Goal: Contribute content: Contribute content

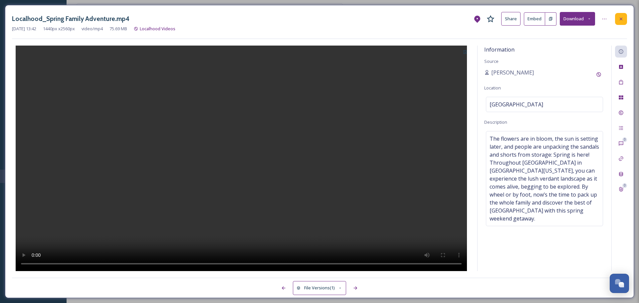
click at [619, 18] on icon at bounding box center [621, 18] width 5 height 5
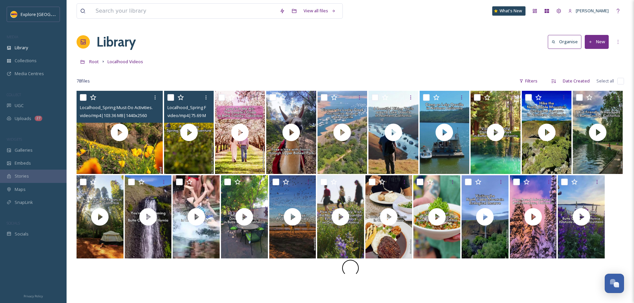
click at [594, 44] on button "New" at bounding box center [597, 42] width 24 height 14
click at [590, 58] on span "File Upload" at bounding box center [594, 57] width 22 height 6
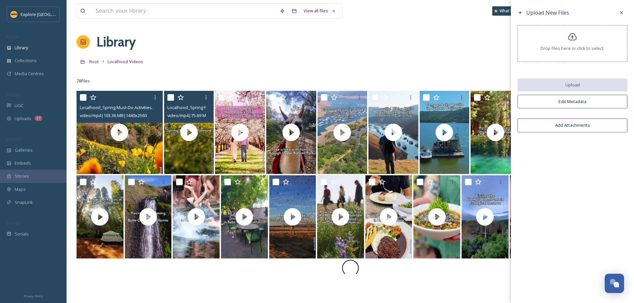
click at [584, 45] on div "Drop files here or click to select." at bounding box center [573, 43] width 110 height 37
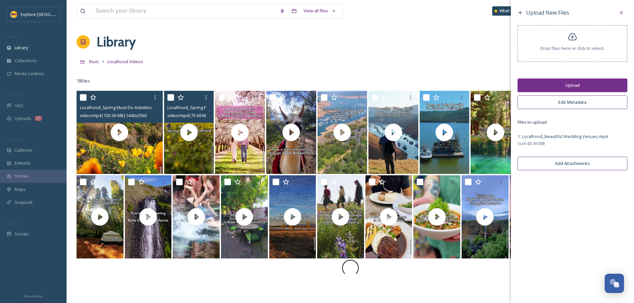
click at [578, 91] on button "Upload" at bounding box center [573, 86] width 110 height 14
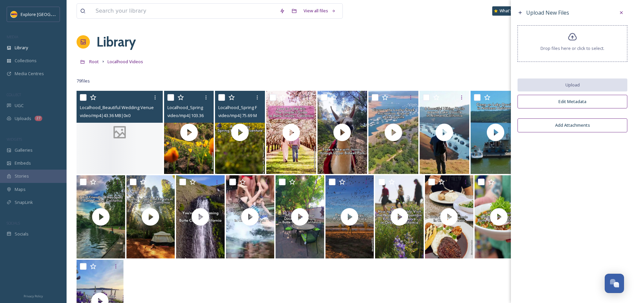
click at [132, 133] on div at bounding box center [120, 132] width 86 height 83
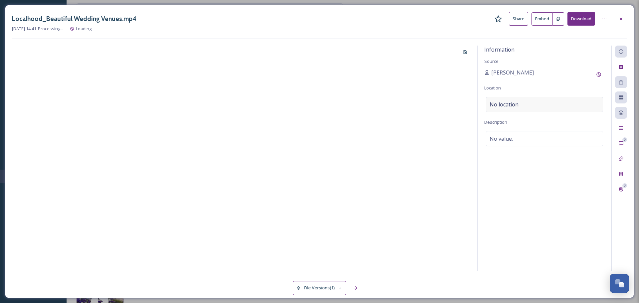
click at [514, 102] on span "No location" at bounding box center [504, 105] width 29 height 8
click at [522, 105] on input at bounding box center [544, 104] width 117 height 15
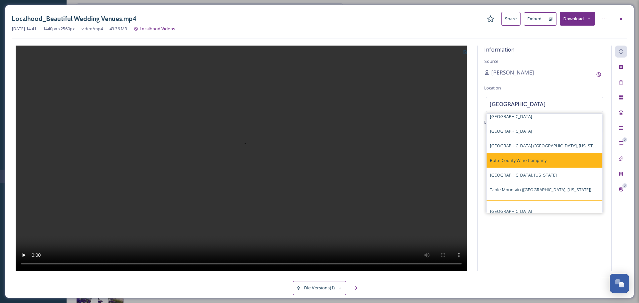
scroll to position [28, 0]
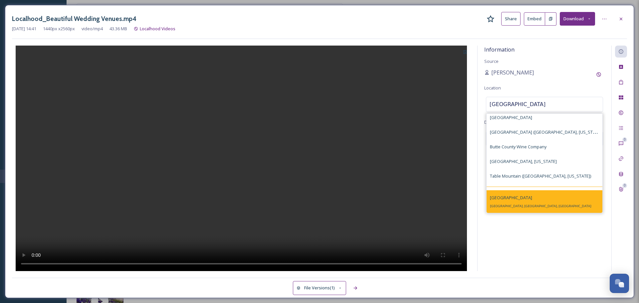
type input "butte county"
click at [538, 194] on div "Butte County Butte County, CA, USA" at bounding box center [545, 201] width 116 height 23
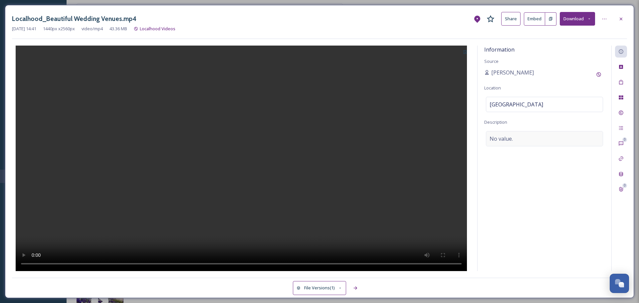
click at [508, 140] on span "No value." at bounding box center [501, 139] width 23 height 8
click at [508, 140] on textarea at bounding box center [544, 158] width 121 height 55
paste textarea "Whether you're looking for an intimate indoor space or a grand outdoor setting,…"
type textarea "Whether you're looking for an intimate indoor space or a grand outdoor setting,…"
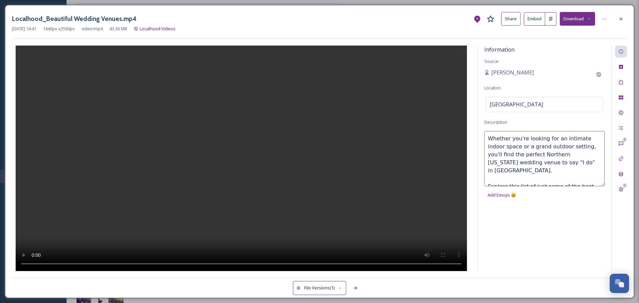
scroll to position [12, 0]
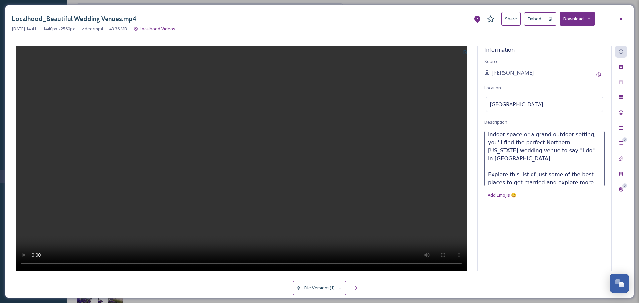
click at [464, 55] on button at bounding box center [465, 52] width 11 height 12
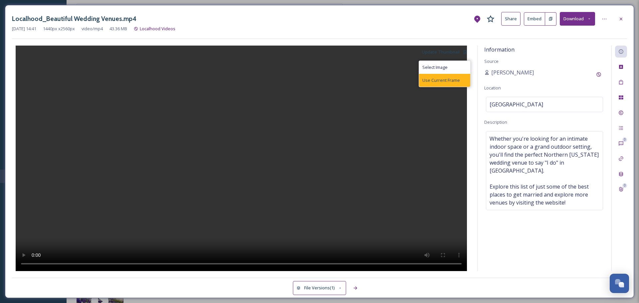
click at [459, 78] on span "Use Current Frame" at bounding box center [442, 80] width 38 height 6
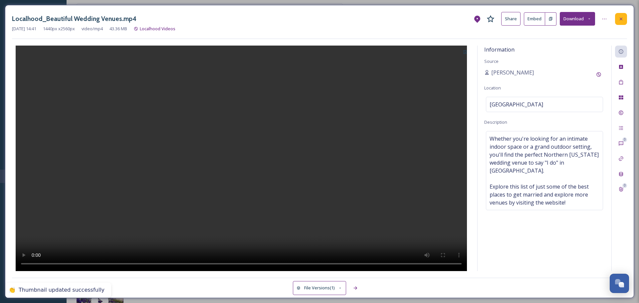
click at [618, 21] on div at bounding box center [621, 19] width 12 height 12
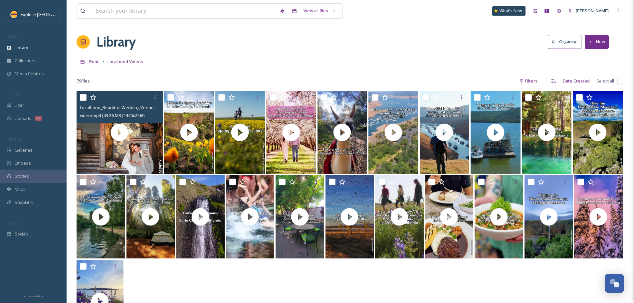
click at [87, 96] on div at bounding box center [120, 98] width 81 height 12
click at [82, 98] on input "checkbox" at bounding box center [83, 97] width 7 height 7
checkbox input "true"
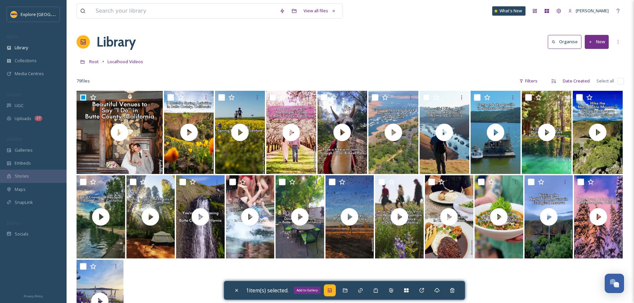
click at [332, 292] on icon at bounding box center [329, 290] width 5 height 5
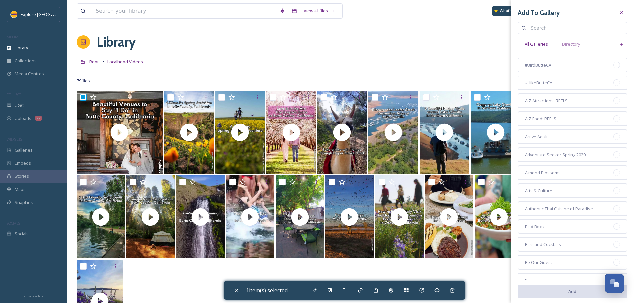
click at [551, 26] on input at bounding box center [576, 27] width 96 height 13
type input "wedding"
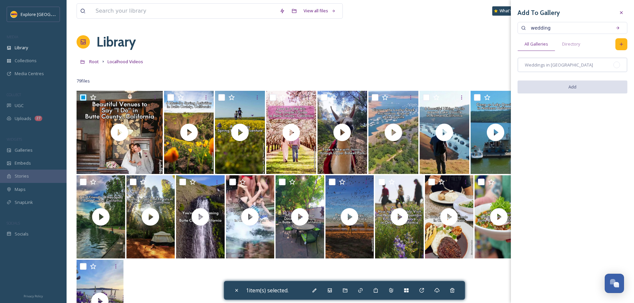
click at [620, 44] on icon at bounding box center [621, 44] width 3 height 3
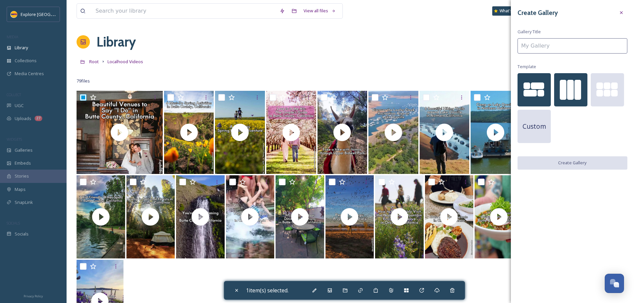
click at [568, 84] on div at bounding box center [570, 90] width 7 height 20
click at [566, 46] on input at bounding box center [573, 45] width 110 height 15
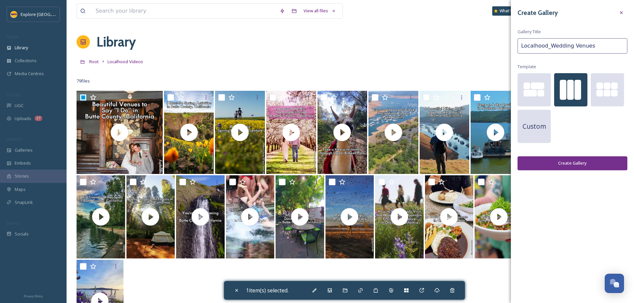
type input "Localhood_Wedding Venues"
click at [569, 163] on button "Create Gallery" at bounding box center [573, 164] width 110 height 14
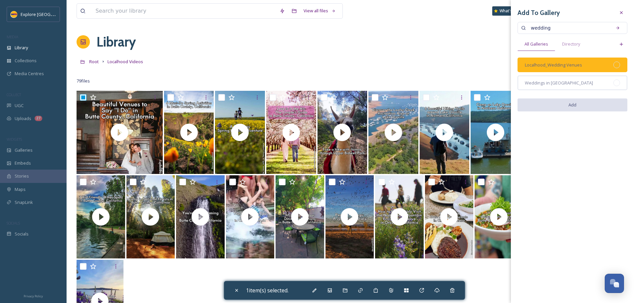
click at [617, 64] on div at bounding box center [617, 65] width 7 height 7
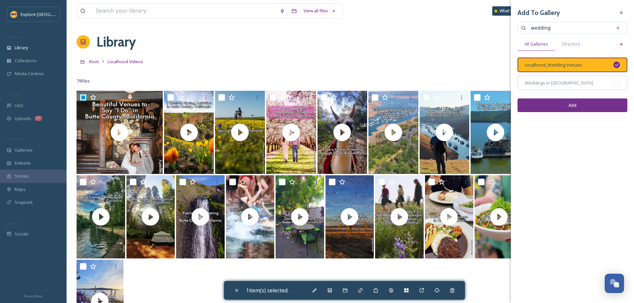
click at [608, 102] on button "Add" at bounding box center [573, 106] width 110 height 14
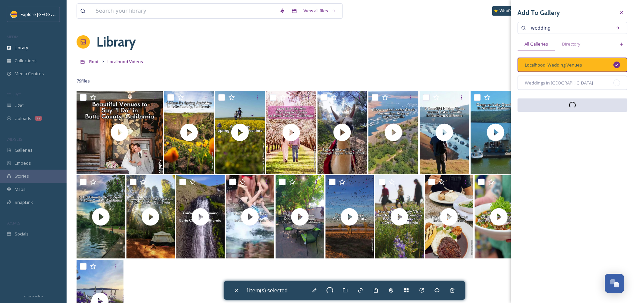
checkbox input "false"
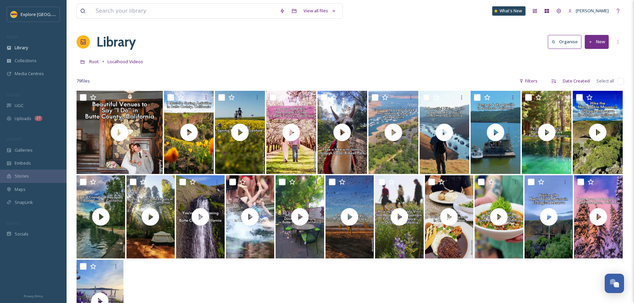
click at [605, 40] on button "New" at bounding box center [597, 42] width 24 height 14
click at [595, 54] on span "File Upload" at bounding box center [594, 57] width 22 height 6
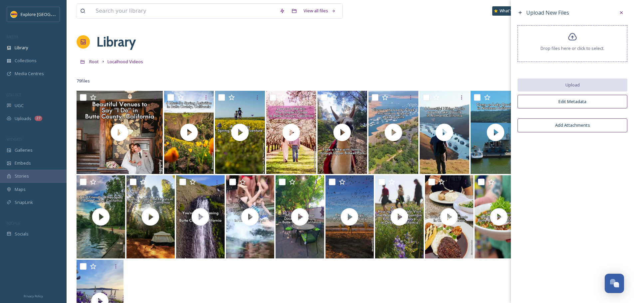
click at [571, 53] on div "Drop files here or click to select." at bounding box center [573, 43] width 110 height 37
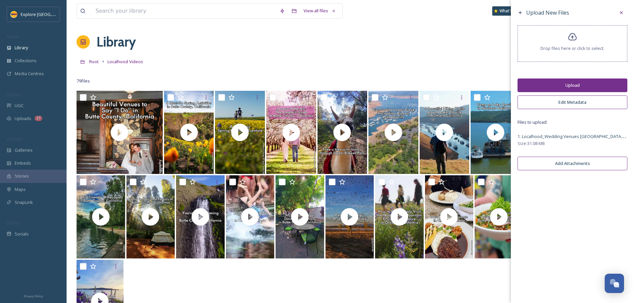
click at [535, 81] on button "Upload" at bounding box center [573, 86] width 110 height 14
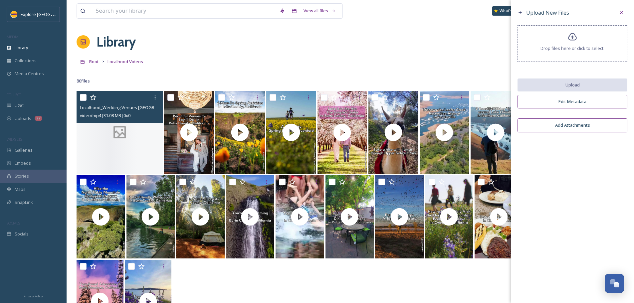
drag, startPoint x: 85, startPoint y: 97, endPoint x: 91, endPoint y: 98, distance: 6.1
click at [85, 97] on input "checkbox" at bounding box center [83, 97] width 7 height 7
checkbox input "true"
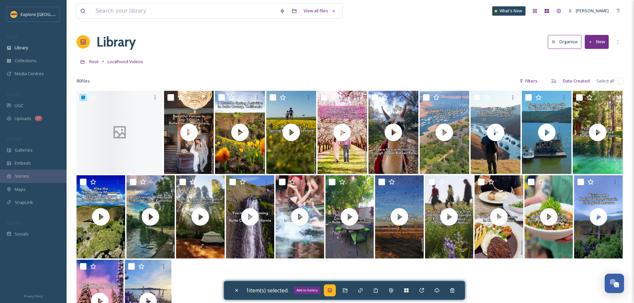
click at [329, 291] on div "Add to Gallery" at bounding box center [330, 291] width 12 height 12
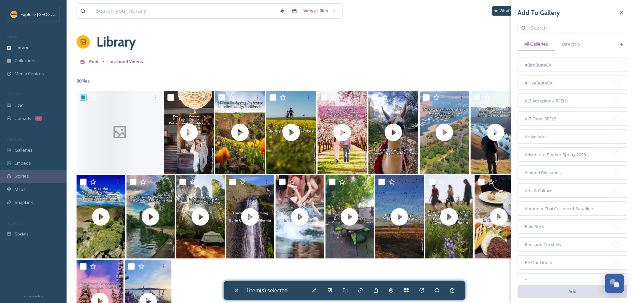
click at [538, 27] on input at bounding box center [576, 27] width 96 height 13
type input "wedding"
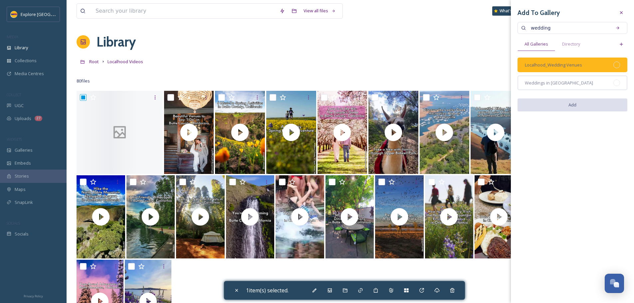
click at [616, 67] on div at bounding box center [617, 65] width 7 height 7
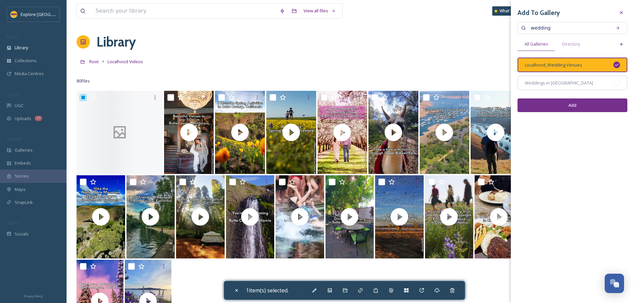
click at [593, 108] on button "Add" at bounding box center [573, 106] width 110 height 14
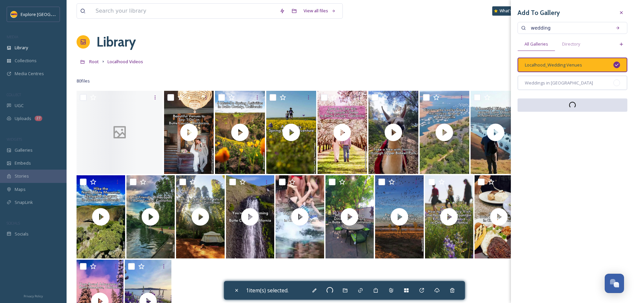
checkbox input "false"
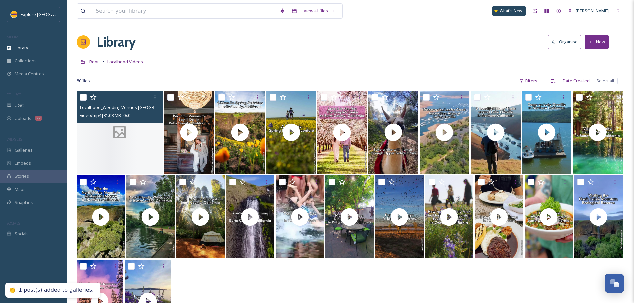
click at [113, 152] on div at bounding box center [120, 132] width 86 height 83
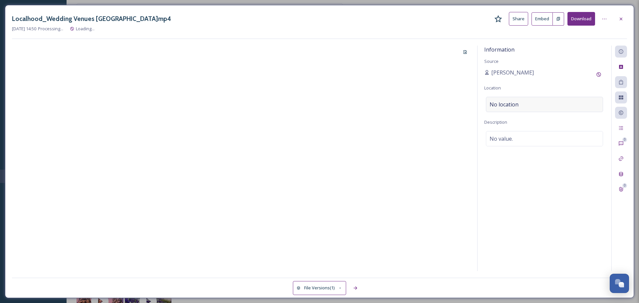
click at [506, 106] on span "No location" at bounding box center [504, 105] width 29 height 8
click at [506, 106] on input at bounding box center [544, 104] width 117 height 15
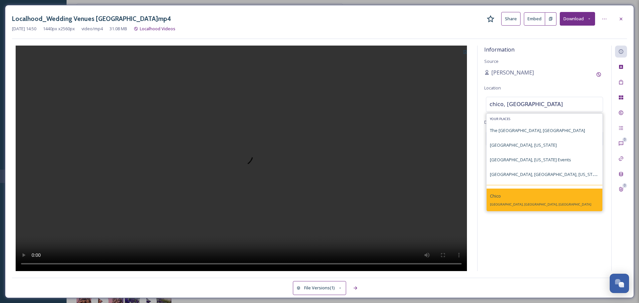
type input "chico, ca"
click at [532, 197] on div "Chico Chico, CA, USA" at bounding box center [545, 200] width 116 height 23
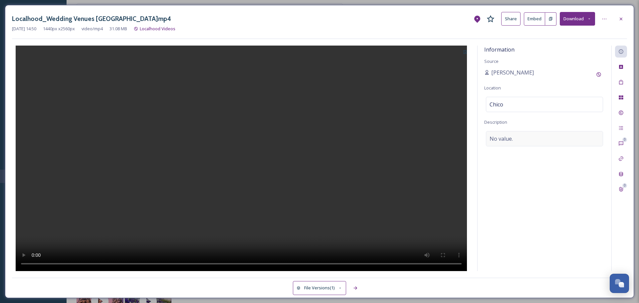
click at [524, 132] on div "No value." at bounding box center [544, 138] width 117 height 15
click at [520, 144] on textarea at bounding box center [544, 158] width 121 height 55
paste textarea "Looking to get married in Northern California? Check out just a few of Chico's …"
type textarea "Looking to get married in Northern California? Check out just a few of Chico's …"
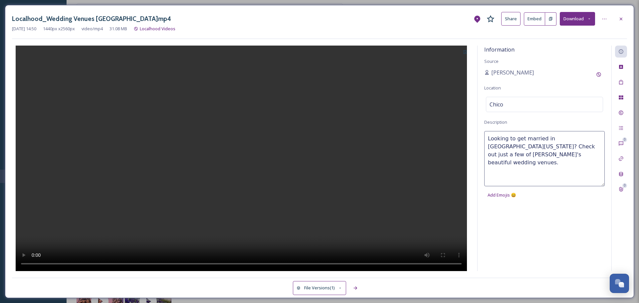
click at [470, 51] on button at bounding box center [465, 52] width 11 height 12
click at [454, 76] on div "Use Current Frame" at bounding box center [444, 80] width 51 height 13
click at [621, 17] on icon at bounding box center [621, 18] width 5 height 5
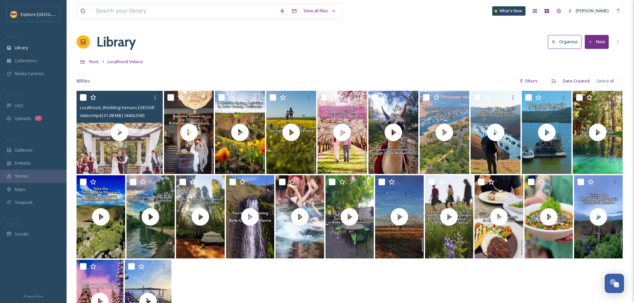
click at [589, 40] on icon at bounding box center [591, 42] width 4 height 4
click at [591, 54] on span "File Upload" at bounding box center [594, 57] width 22 height 6
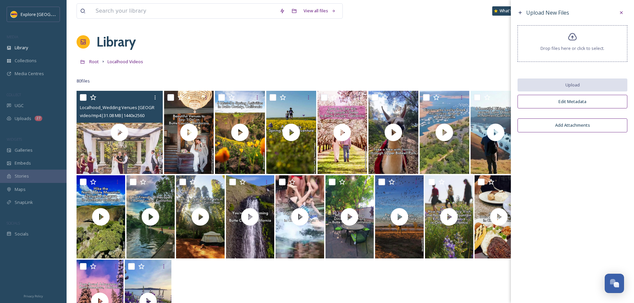
click at [593, 30] on div "Drop files here or click to select." at bounding box center [573, 43] width 110 height 37
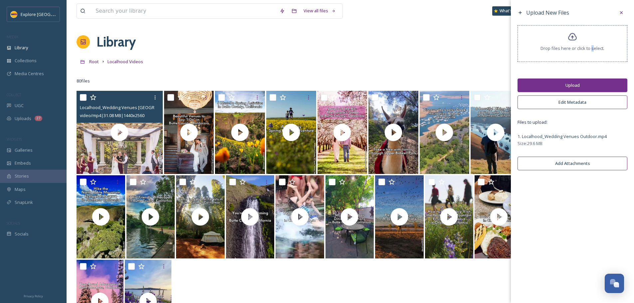
click at [591, 82] on button "Upload" at bounding box center [573, 86] width 110 height 14
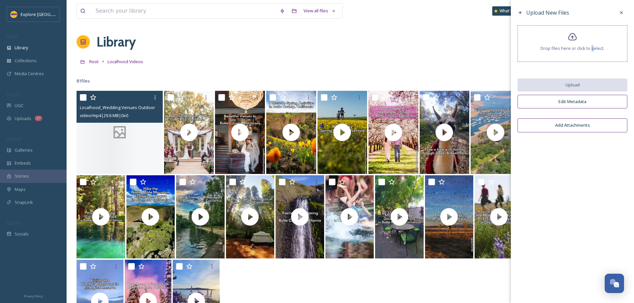
click at [104, 133] on div at bounding box center [120, 132] width 86 height 83
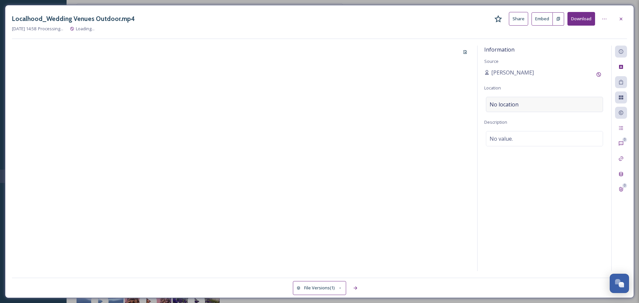
click at [502, 99] on div "No location" at bounding box center [544, 104] width 117 height 15
click at [528, 107] on input at bounding box center [544, 104] width 117 height 15
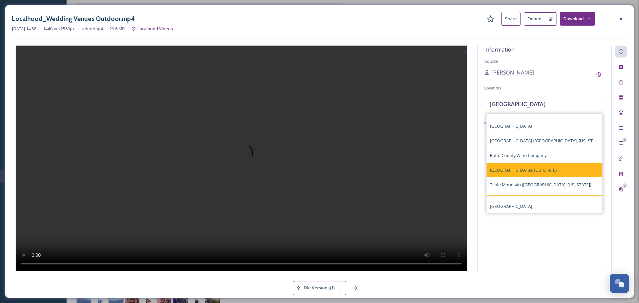
scroll to position [28, 0]
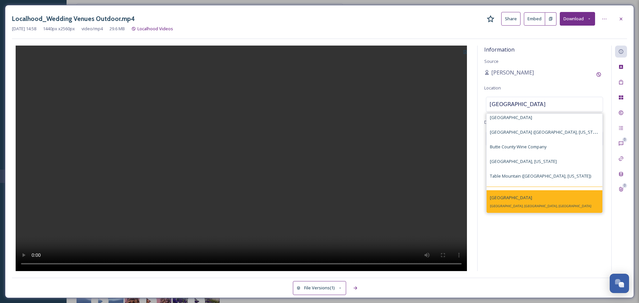
type input "butte county"
click at [530, 208] on div "Butte County Butte County, CA, USA" at bounding box center [545, 201] width 116 height 23
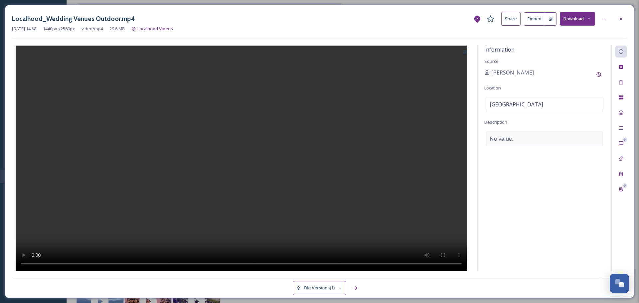
click at [502, 139] on span "No value." at bounding box center [501, 139] width 23 height 8
click at [502, 139] on textarea at bounding box center [544, 158] width 121 height 55
paste textarea "Perfect for when the temperatures rise or for those just wanting to control all…"
type textarea "Perfect for when the temperatures rise or for those just wanting to control all…"
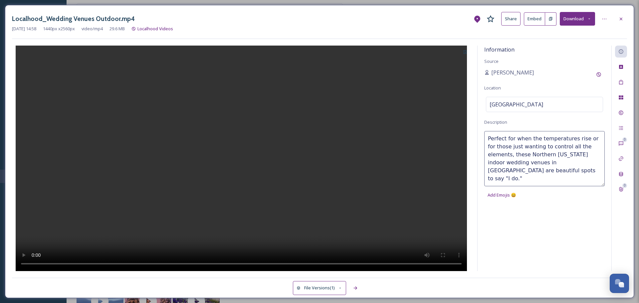
click at [466, 52] on icon at bounding box center [465, 52] width 3 height 4
click at [464, 84] on div "Use Current Frame" at bounding box center [444, 80] width 51 height 13
click at [427, 136] on div at bounding box center [241, 159] width 459 height 226
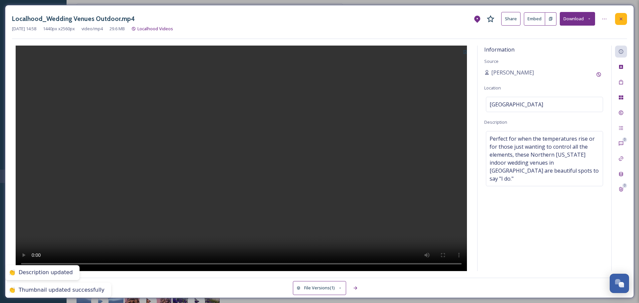
click at [622, 18] on icon at bounding box center [621, 18] width 3 height 3
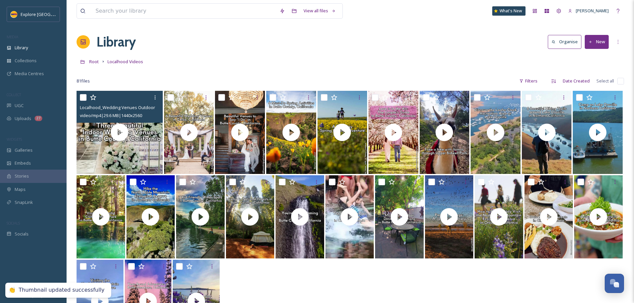
click at [86, 98] on input "checkbox" at bounding box center [83, 97] width 7 height 7
checkbox input "true"
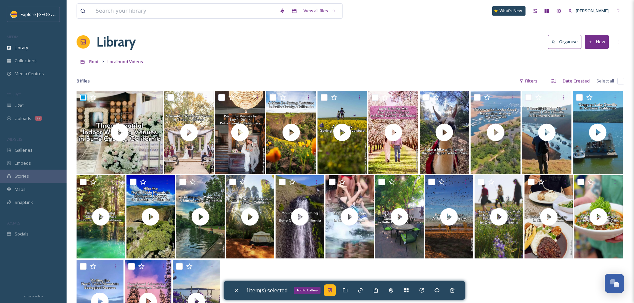
click at [330, 291] on icon at bounding box center [330, 291] width 4 height 4
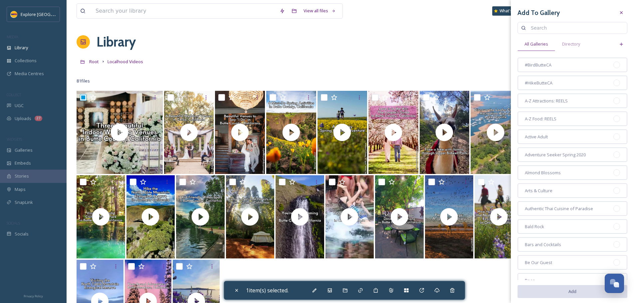
click at [555, 26] on input at bounding box center [576, 27] width 96 height 13
type input "wedding"
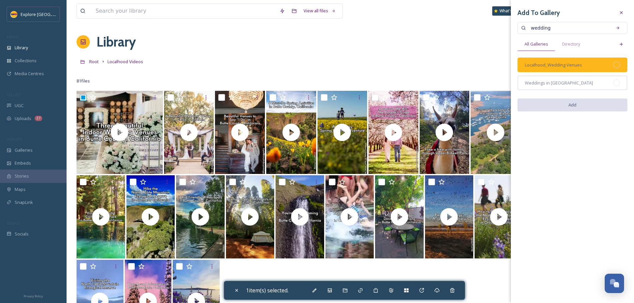
click at [615, 65] on div at bounding box center [617, 65] width 7 height 7
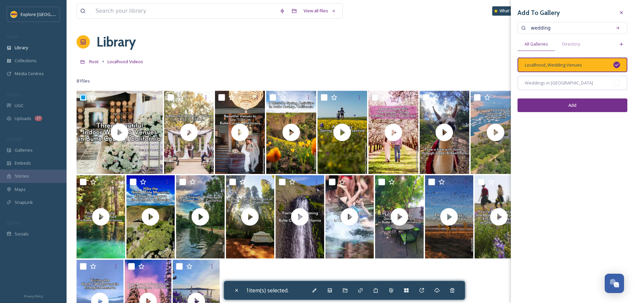
click at [596, 105] on button "Add" at bounding box center [573, 106] width 110 height 14
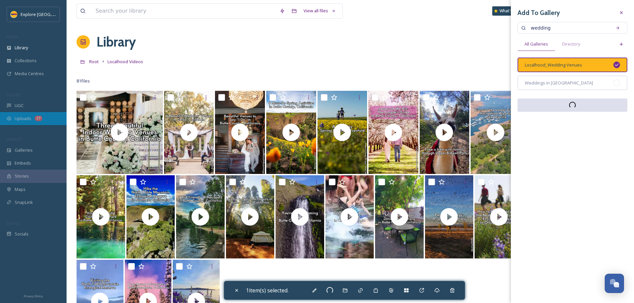
checkbox input "false"
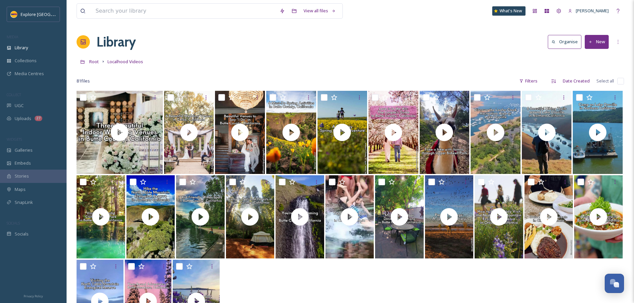
click at [597, 44] on button "New" at bounding box center [597, 42] width 24 height 14
click at [591, 61] on div "File Upload" at bounding box center [590, 57] width 38 height 13
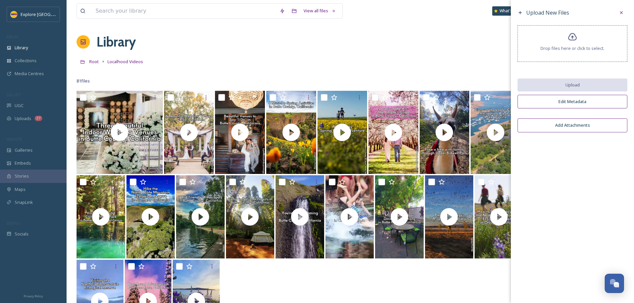
click at [564, 39] on div "Drop files here or click to select." at bounding box center [573, 43] width 110 height 37
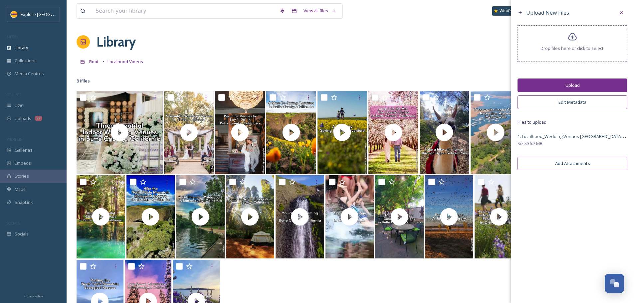
click at [562, 86] on button "Upload" at bounding box center [573, 86] width 110 height 14
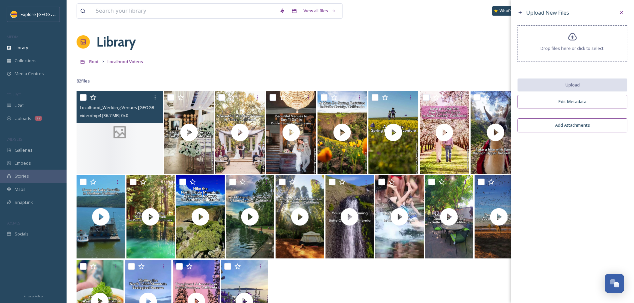
click at [139, 137] on div at bounding box center [120, 132] width 86 height 83
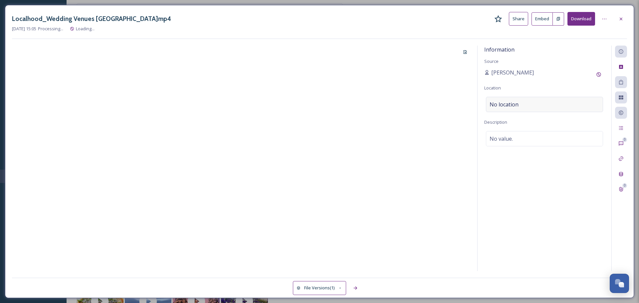
click at [509, 105] on span "No location" at bounding box center [504, 105] width 29 height 8
click at [509, 105] on input at bounding box center [544, 104] width 117 height 15
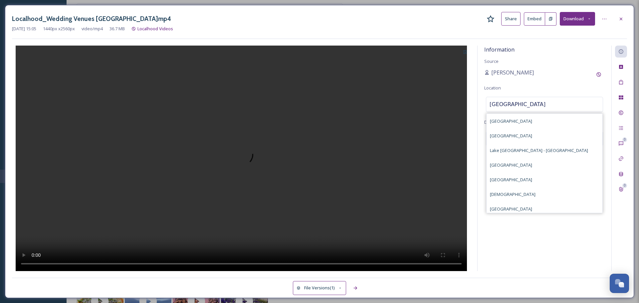
scroll to position [233, 0]
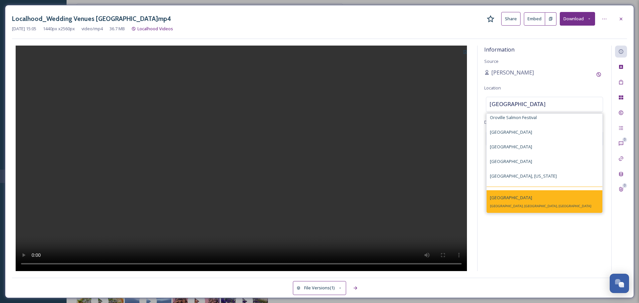
type input "oroville"
click at [524, 203] on div "Oroville Oroville, CA, USA" at bounding box center [545, 201] width 116 height 23
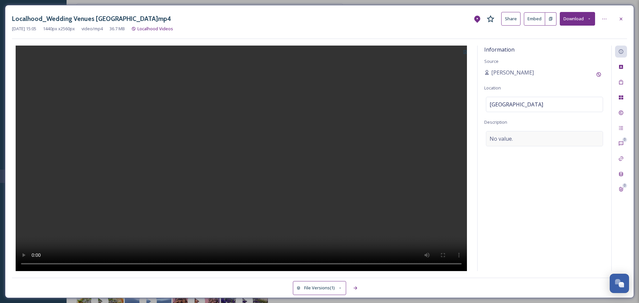
click at [522, 133] on div "No value." at bounding box center [544, 138] width 117 height 15
click at [506, 135] on textarea at bounding box center [544, 158] width 121 height 55
paste textarea "Looking to get married in Northern California? Explore these beautiful wedding …"
type textarea "Looking to get married in Northern California? Explore these beautiful wedding …"
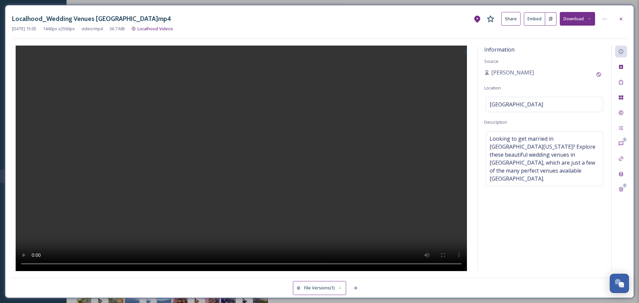
click at [411, 127] on div at bounding box center [241, 159] width 459 height 226
click at [465, 53] on icon at bounding box center [465, 52] width 4 height 4
click at [456, 81] on span "Use Current Frame" at bounding box center [442, 80] width 38 height 6
click at [618, 18] on div at bounding box center [621, 19] width 12 height 12
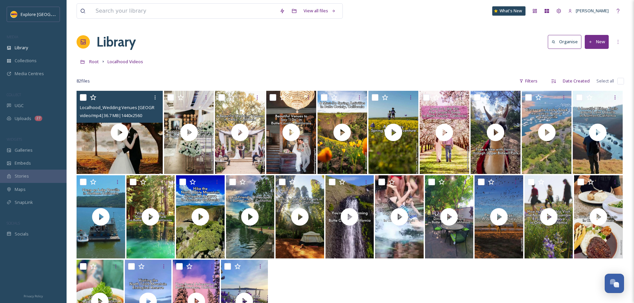
click at [85, 100] on input "checkbox" at bounding box center [83, 97] width 7 height 7
checkbox input "true"
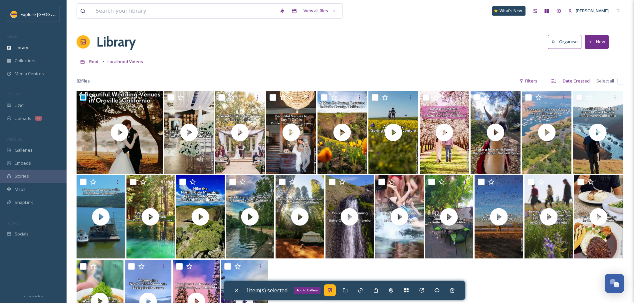
click at [331, 292] on icon at bounding box center [330, 291] width 4 height 4
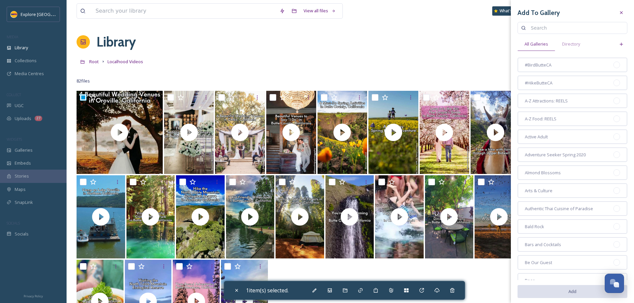
click at [563, 28] on input at bounding box center [576, 27] width 96 height 13
type input "wedding"
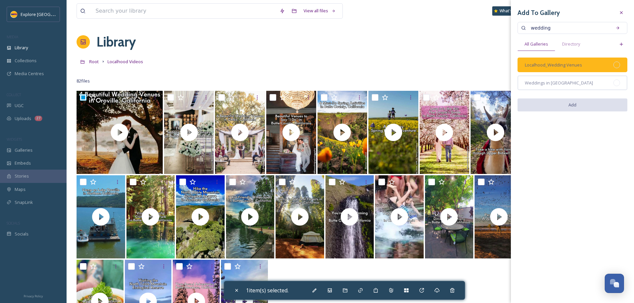
click at [616, 66] on div at bounding box center [617, 65] width 7 height 7
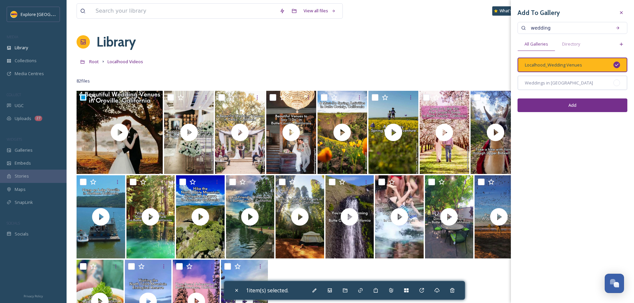
click at [603, 103] on button "Add" at bounding box center [573, 106] width 110 height 14
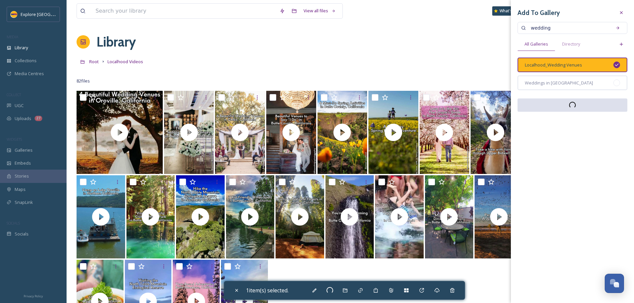
checkbox input "false"
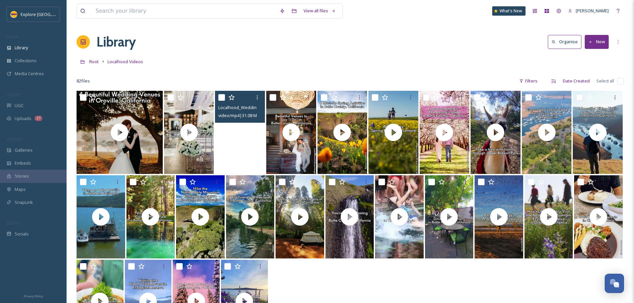
click at [224, 139] on video "Localhood_Wedding Venues Chico.mp4" at bounding box center [240, 132] width 50 height 83
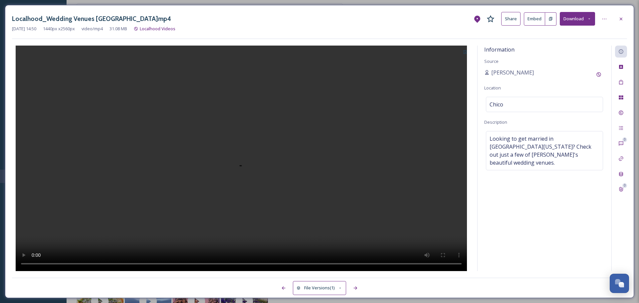
drag, startPoint x: 620, startPoint y: 19, endPoint x: 539, endPoint y: 23, distance: 81.3
click at [620, 19] on icon at bounding box center [621, 18] width 5 height 5
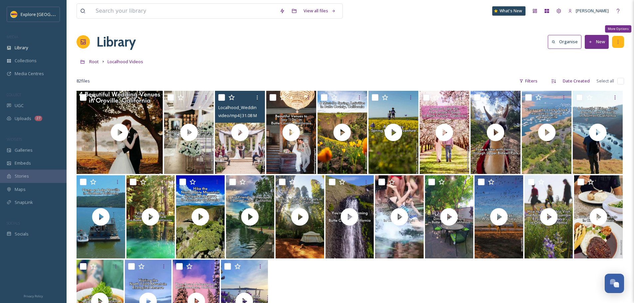
click at [622, 41] on div "More Options" at bounding box center [618, 42] width 12 height 12
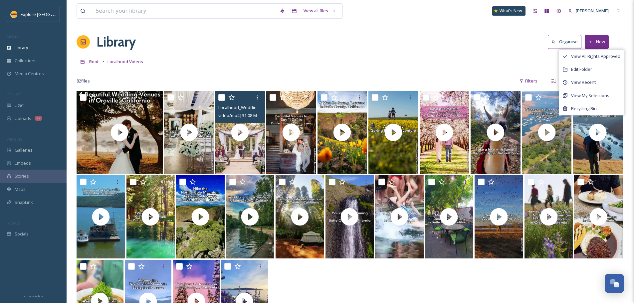
click at [485, 58] on div "Root Localhood Videos" at bounding box center [351, 61] width 548 height 13
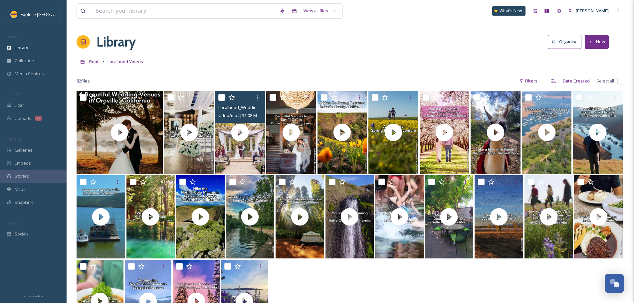
click at [597, 47] on button "New" at bounding box center [597, 42] width 24 height 14
click at [594, 57] on span "File Upload" at bounding box center [594, 57] width 22 height 6
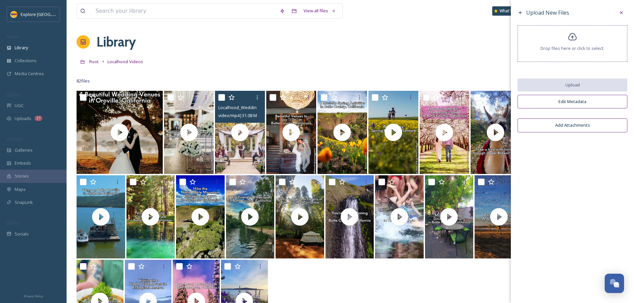
click at [583, 49] on span "Drop files here or click to select." at bounding box center [573, 48] width 64 height 6
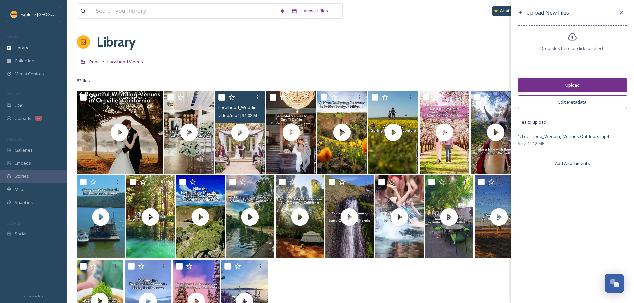
click at [617, 89] on button "Upload" at bounding box center [573, 86] width 110 height 14
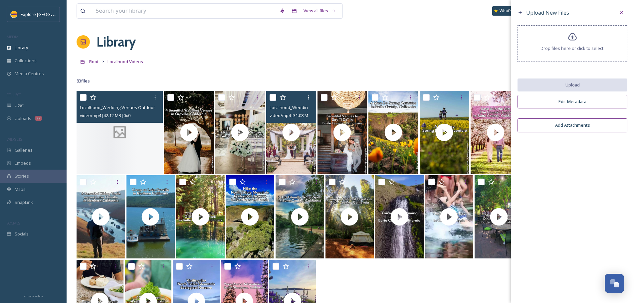
click at [126, 144] on div at bounding box center [120, 132] width 86 height 83
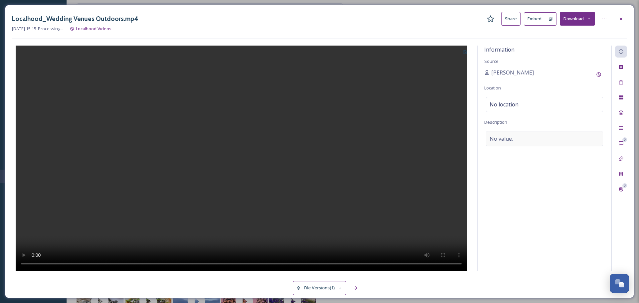
click at [506, 144] on div "No value." at bounding box center [544, 138] width 117 height 15
click at [501, 139] on textarea at bounding box center [544, 158] width 121 height 55
paste textarea "Butte County in Northern California is a great place to get married outdoors, w…"
type textarea "Butte County in Northern California is a great place to get married outdoors, w…"
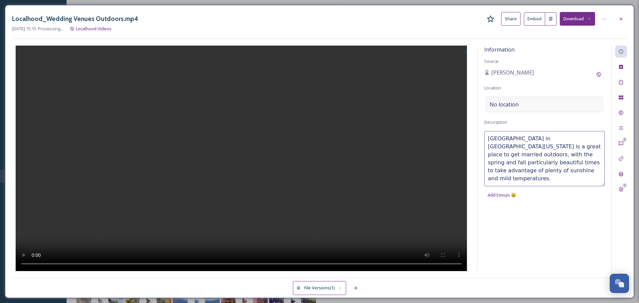
click at [501, 106] on span "No location" at bounding box center [504, 105] width 29 height 8
click at [501, 106] on input at bounding box center [544, 104] width 117 height 15
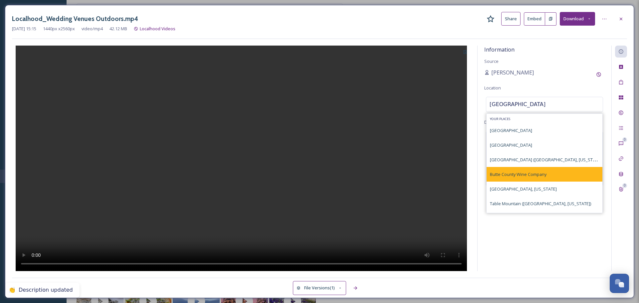
scroll to position [28, 0]
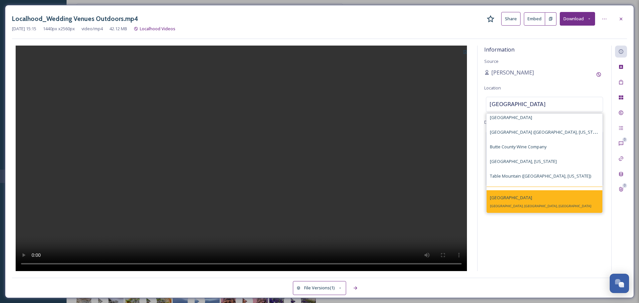
type input "butte county"
click at [538, 202] on div "Butte County Butte County, CA, USA" at bounding box center [545, 201] width 116 height 23
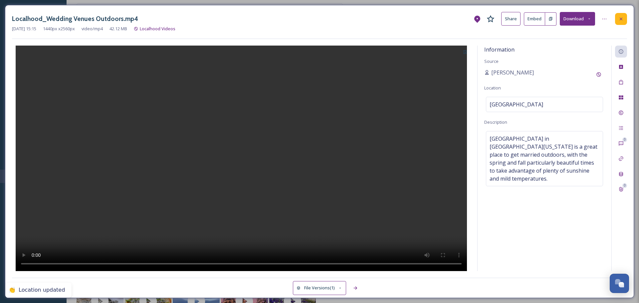
click at [621, 19] on icon at bounding box center [621, 18] width 3 height 3
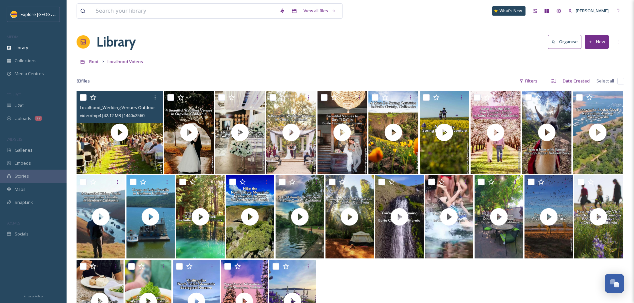
drag, startPoint x: 80, startPoint y: 99, endPoint x: 105, endPoint y: 117, distance: 31.4
click at [80, 99] on input "checkbox" at bounding box center [83, 97] width 7 height 7
checkbox input "true"
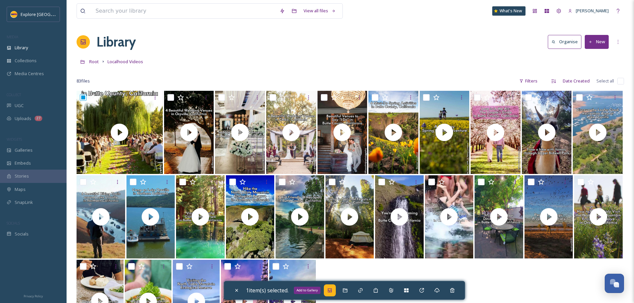
click at [331, 288] on icon at bounding box center [329, 290] width 5 height 5
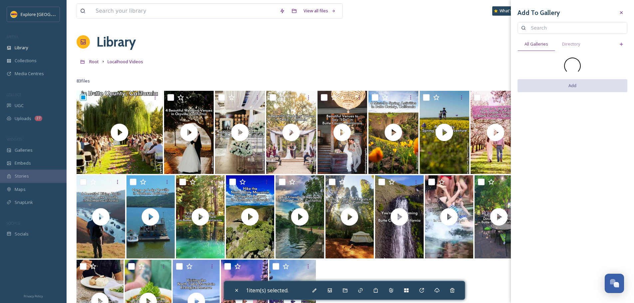
click at [540, 33] on input at bounding box center [576, 27] width 96 height 13
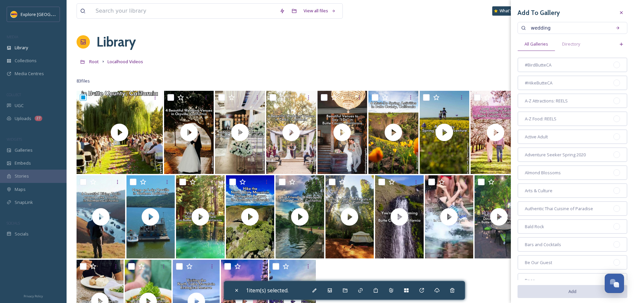
type input "wedding"
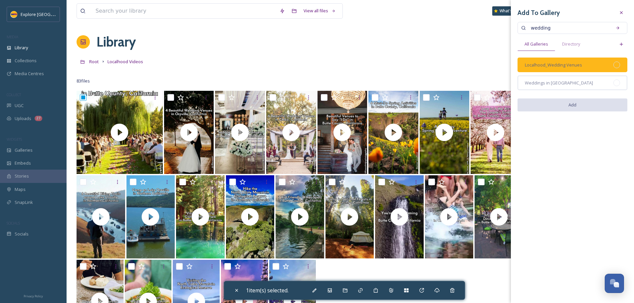
click at [620, 68] on div "Localhood_Wedding Venues" at bounding box center [573, 65] width 110 height 15
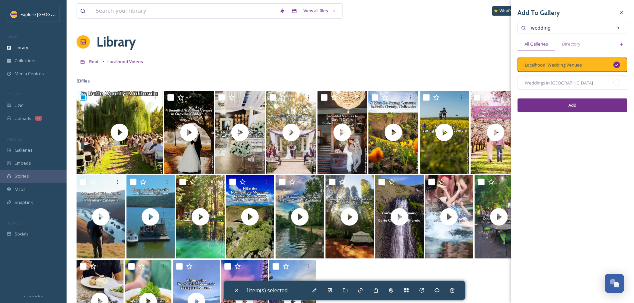
click at [605, 102] on button "Add" at bounding box center [573, 106] width 110 height 14
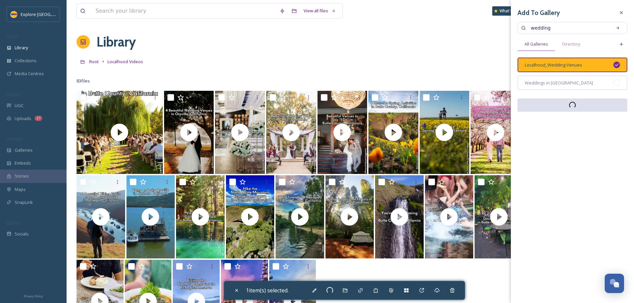
checkbox input "false"
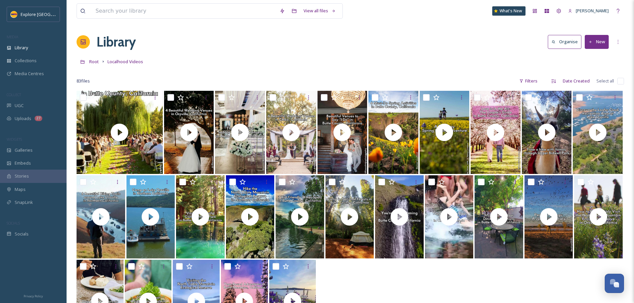
click at [595, 42] on button "New" at bounding box center [597, 42] width 24 height 14
click at [588, 60] on span "File Upload" at bounding box center [594, 57] width 22 height 6
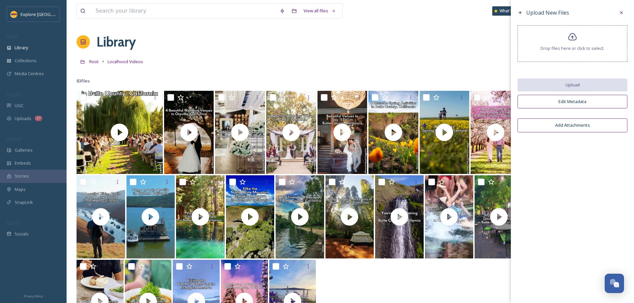
click at [583, 54] on div "Drop files here or click to select." at bounding box center [573, 43] width 110 height 37
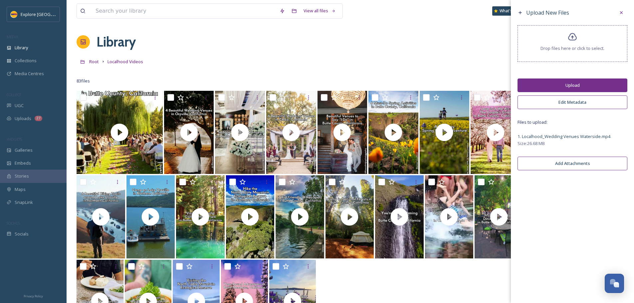
click at [548, 83] on button "Upload" at bounding box center [573, 86] width 110 height 14
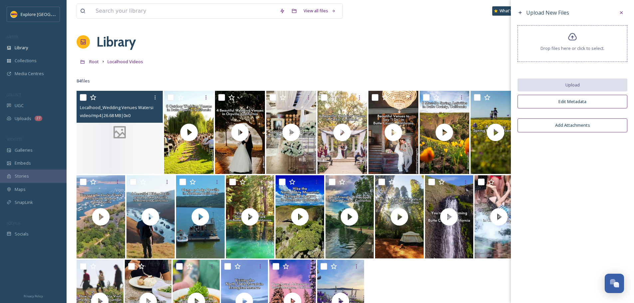
click at [86, 98] on input "checkbox" at bounding box center [83, 97] width 7 height 7
checkbox input "true"
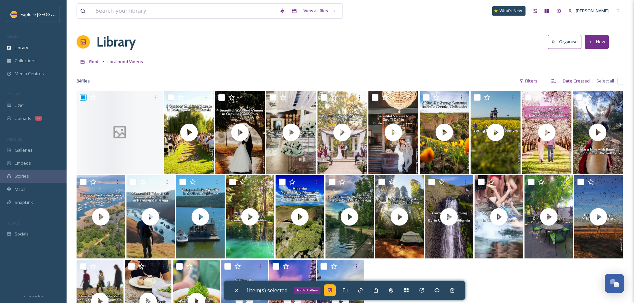
click at [336, 290] on div "Add to Gallery" at bounding box center [330, 291] width 12 height 12
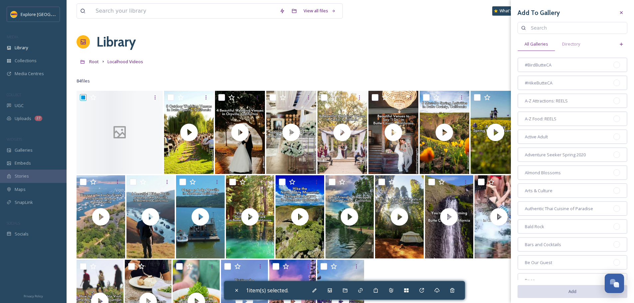
click at [538, 18] on div "Add To Gallery All Galleries Directory #BirdButteCA #HikeButteCA A-Z Attraction…" at bounding box center [572, 223] width 123 height 447
click at [531, 32] on input at bounding box center [576, 27] width 96 height 13
type input "wedding"
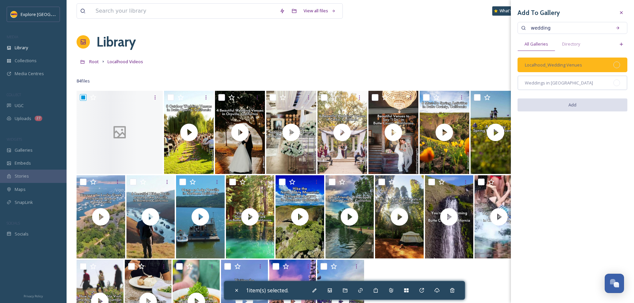
click at [615, 66] on div at bounding box center [617, 65] width 7 height 7
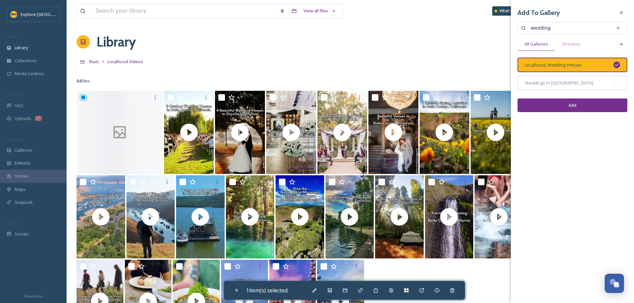
click at [599, 104] on button "Add" at bounding box center [573, 106] width 110 height 14
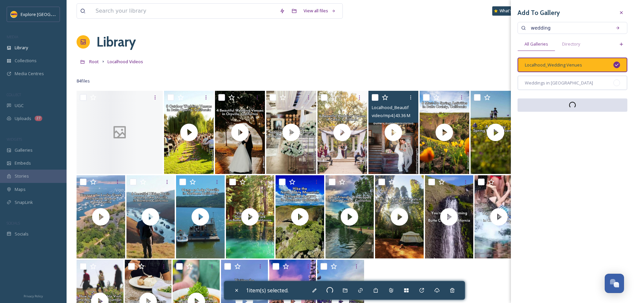
checkbox input "false"
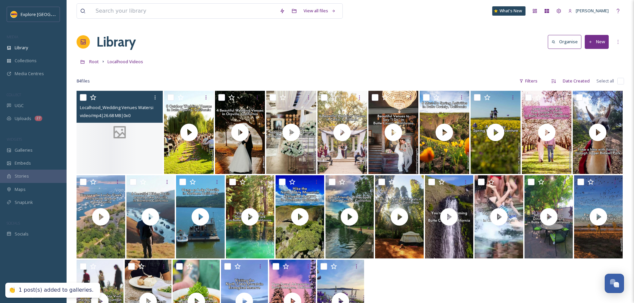
click at [124, 139] on icon at bounding box center [119, 132] width 17 height 17
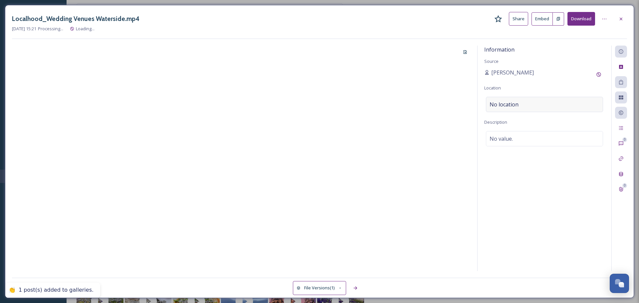
click at [503, 100] on div "No location" at bounding box center [544, 104] width 117 height 15
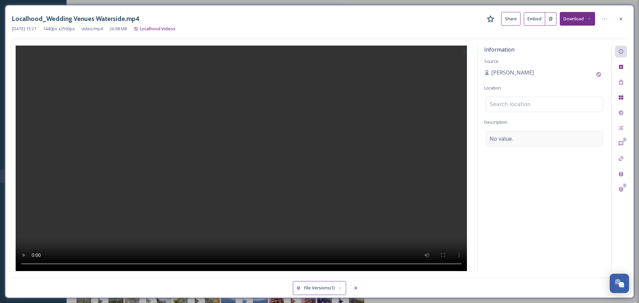
click at [514, 134] on div "No value." at bounding box center [544, 138] width 117 height 15
click at [514, 134] on textarea at bounding box center [544, 158] width 121 height 55
paste textarea "You don't have to be on the coast to enjoy a waterside venue in California. Rea…"
type textarea "You don't have to be on the coast to enjoy a waterside venue in California. Rea…"
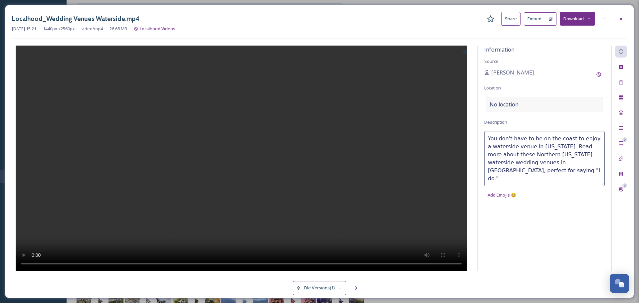
click at [506, 106] on span "No location" at bounding box center [504, 105] width 29 height 8
click at [506, 106] on input at bounding box center [544, 104] width 117 height 15
type input "butte county"
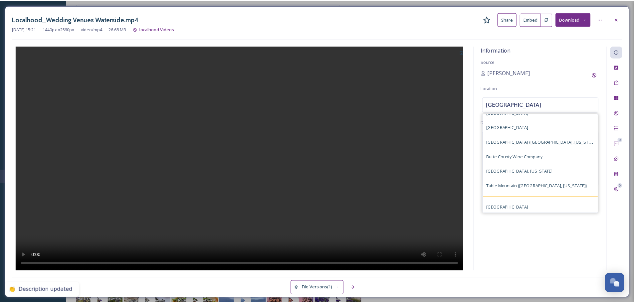
scroll to position [28, 0]
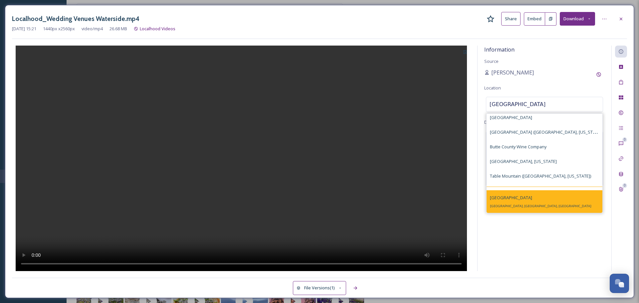
click at [520, 199] on div "Butte County Butte County, CA, USA" at bounding box center [541, 202] width 102 height 16
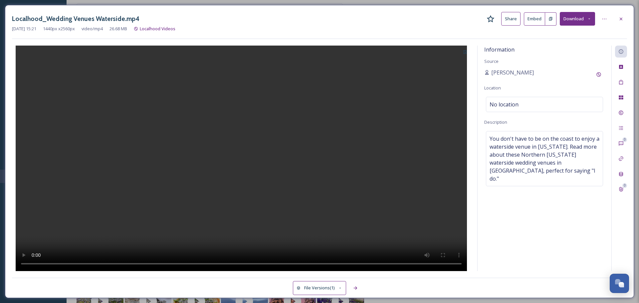
click at [399, 111] on div at bounding box center [241, 159] width 459 height 226
click at [616, 13] on div at bounding box center [621, 19] width 12 height 12
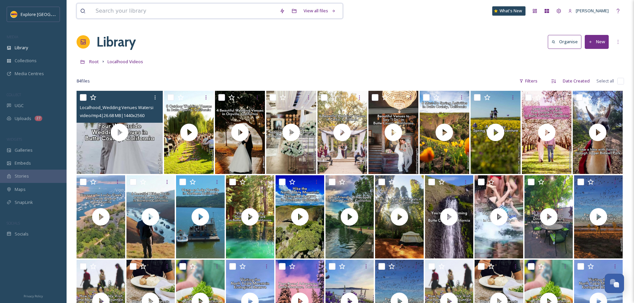
click at [194, 10] on input at bounding box center [184, 11] width 184 height 15
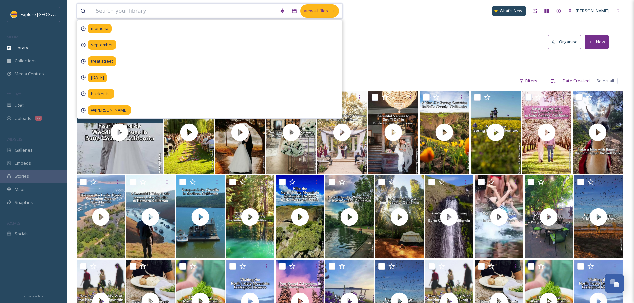
click at [324, 15] on div "View all files" at bounding box center [319, 10] width 39 height 13
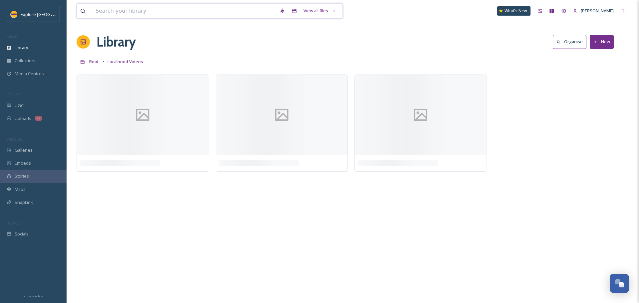
click at [137, 11] on input at bounding box center [184, 11] width 184 height 15
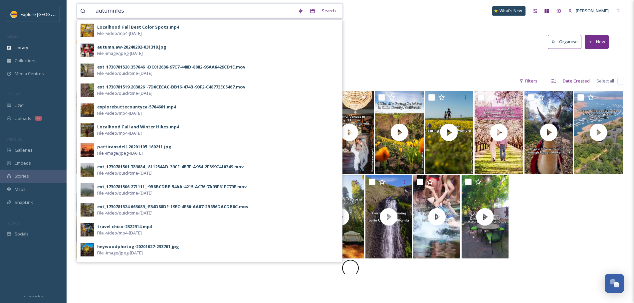
type input "autumnfest"
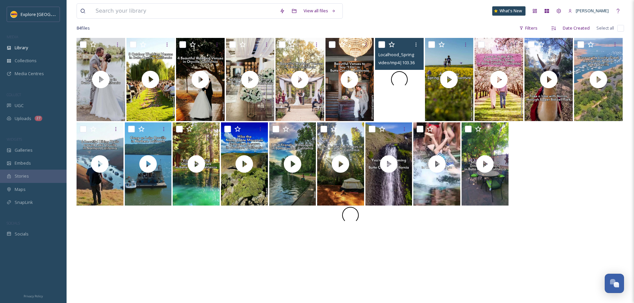
scroll to position [91, 0]
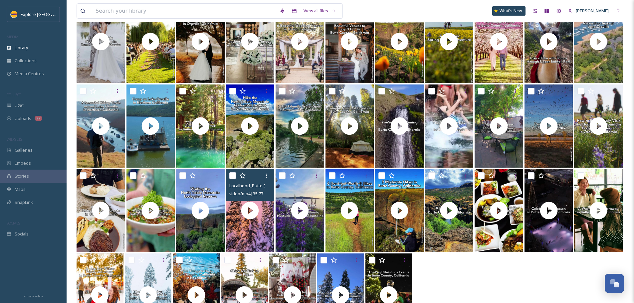
click at [233, 175] on input "checkbox" at bounding box center [232, 175] width 7 height 7
checkbox input "true"
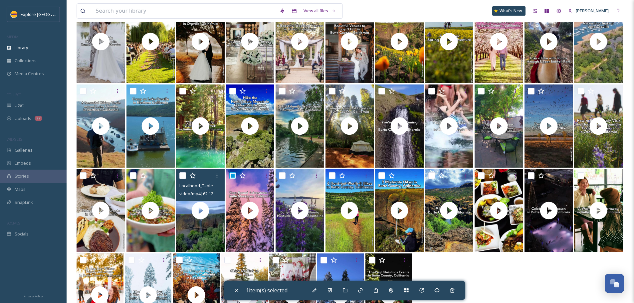
click at [182, 177] on input "checkbox" at bounding box center [182, 175] width 7 height 7
checkbox input "true"
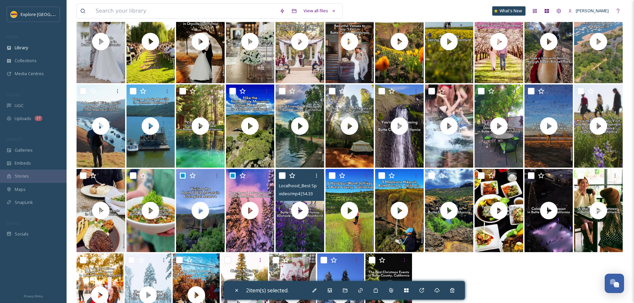
click at [283, 174] on input "checkbox" at bounding box center [282, 175] width 7 height 7
checkbox input "true"
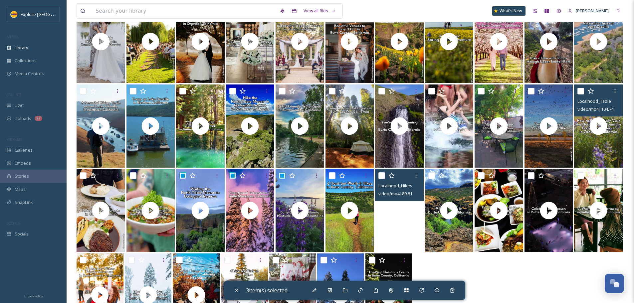
click at [580, 92] on input "checkbox" at bounding box center [581, 91] width 7 height 7
checkbox input "true"
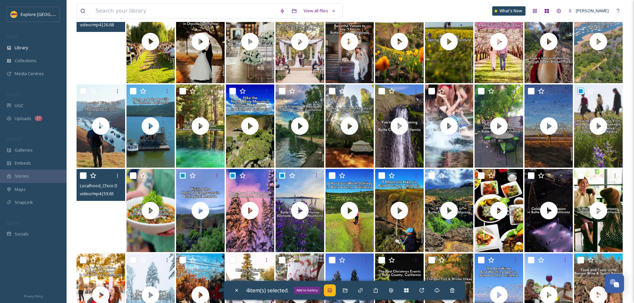
click at [331, 293] on div "Add to Gallery" at bounding box center [330, 291] width 12 height 12
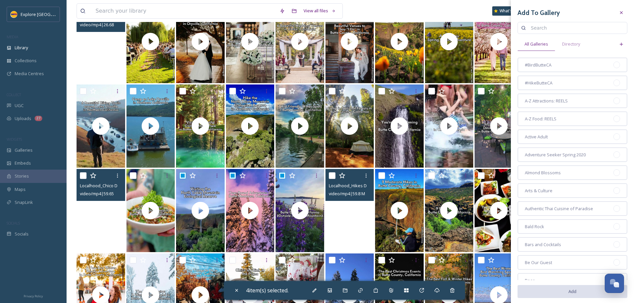
click at [541, 29] on input at bounding box center [576, 27] width 96 height 13
type input "hiking"
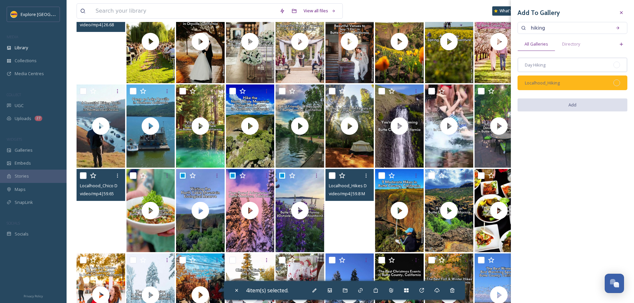
click at [619, 83] on div at bounding box center [617, 83] width 7 height 7
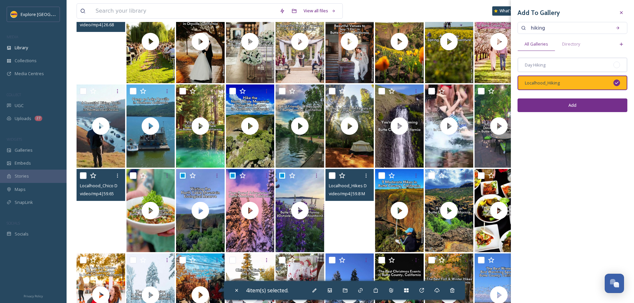
click at [604, 106] on button "Add" at bounding box center [573, 106] width 110 height 14
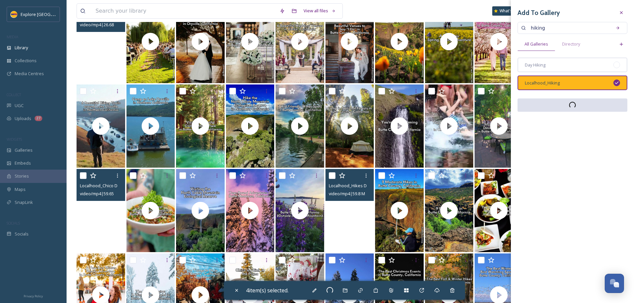
checkbox input "false"
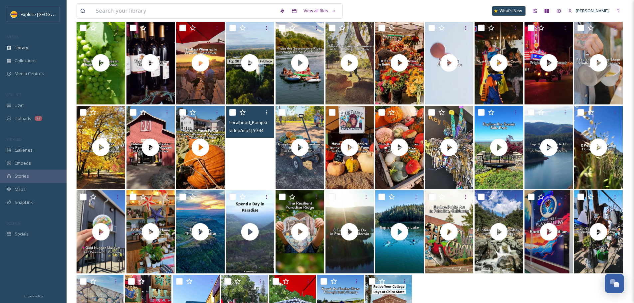
scroll to position [424, 0]
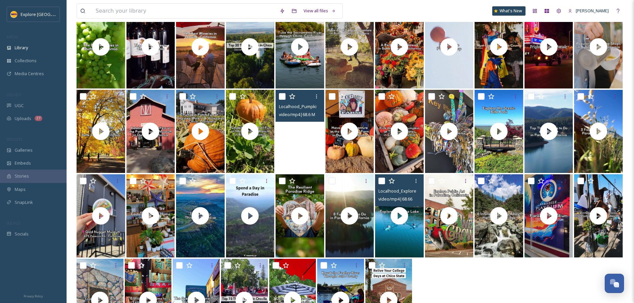
click at [382, 181] on input "checkbox" at bounding box center [382, 181] width 7 height 7
checkbox input "true"
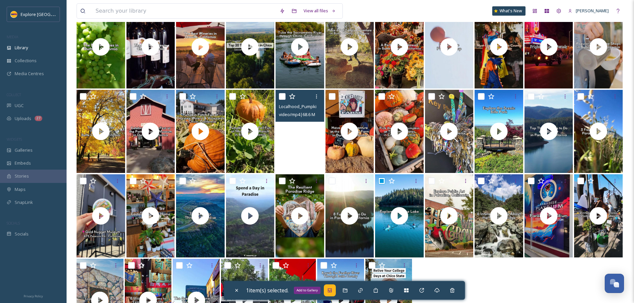
click at [333, 292] on icon at bounding box center [329, 290] width 5 height 5
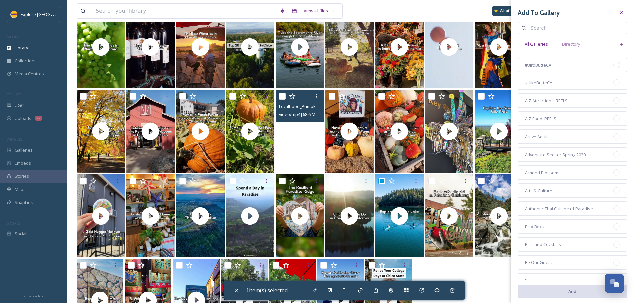
click at [555, 27] on input at bounding box center [576, 27] width 96 height 13
type input "hiking"
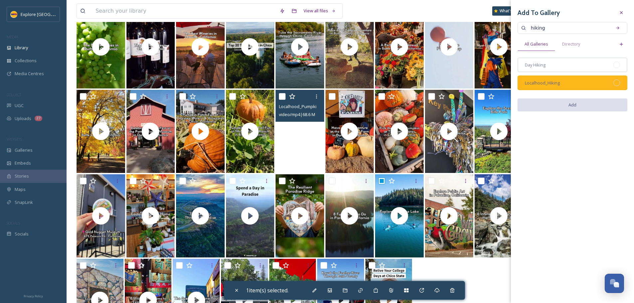
click at [614, 82] on div at bounding box center [617, 83] width 7 height 7
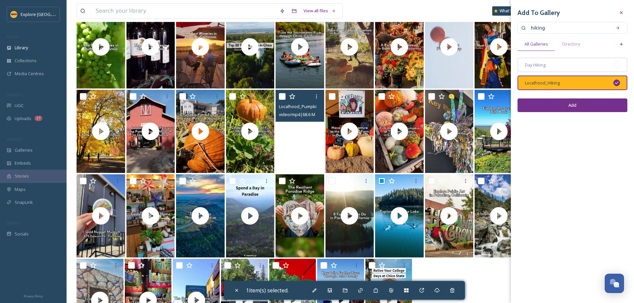
click at [611, 106] on button "Add" at bounding box center [573, 106] width 110 height 14
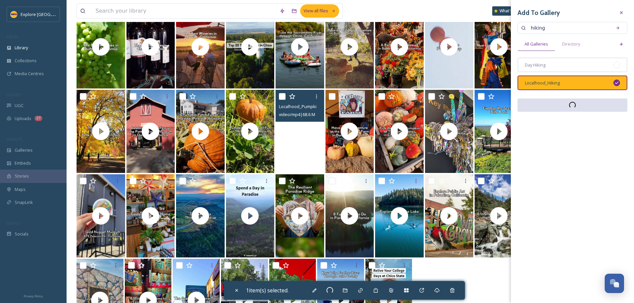
checkbox input "false"
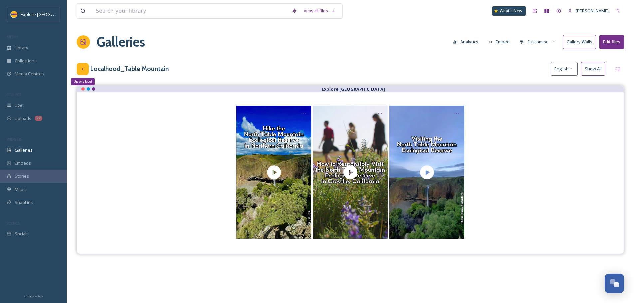
click at [79, 70] on div "Up one level" at bounding box center [83, 69] width 12 height 12
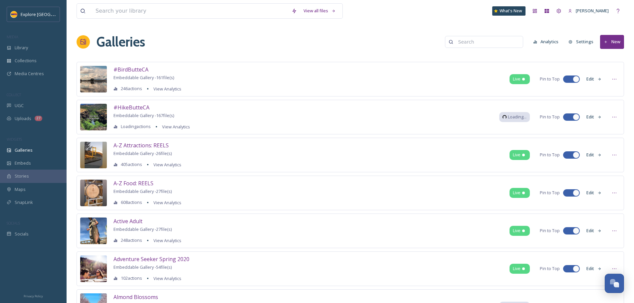
click at [474, 41] on input at bounding box center [487, 41] width 65 height 13
type input "spring"
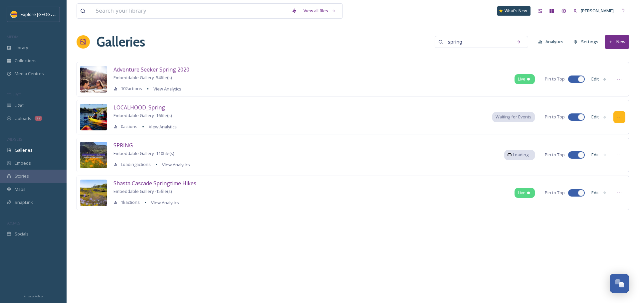
click at [618, 119] on icon at bounding box center [619, 117] width 5 height 5
click at [615, 129] on span "Edit Gallery" at bounding box center [603, 132] width 22 height 6
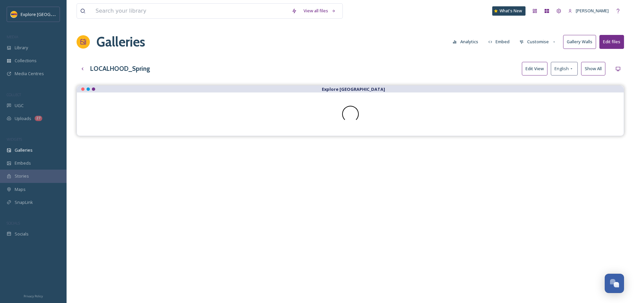
click at [551, 44] on button "Customise" at bounding box center [538, 41] width 44 height 13
click at [542, 110] on div "Template" at bounding box center [540, 109] width 46 height 13
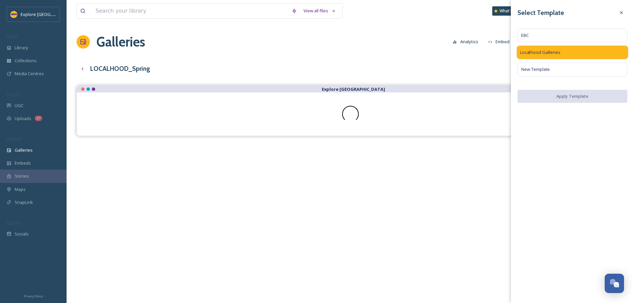
click at [609, 53] on div "Localhood Galleries" at bounding box center [573, 53] width 112 height 14
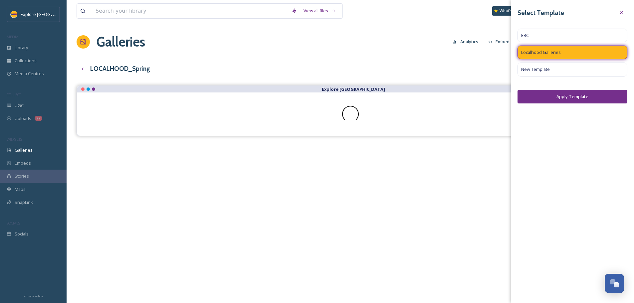
click at [576, 94] on button "Apply Template" at bounding box center [573, 97] width 110 height 14
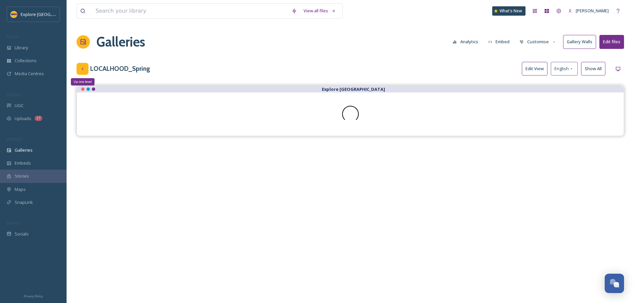
click at [86, 73] on div "Up one level" at bounding box center [83, 69] width 12 height 12
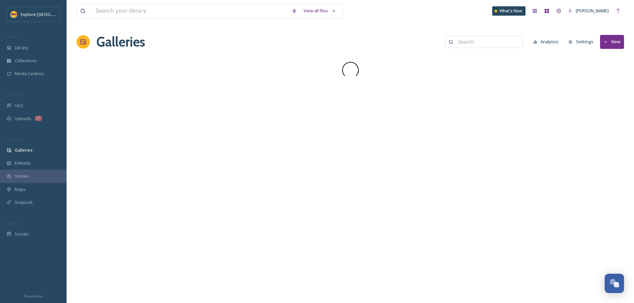
click at [490, 44] on input at bounding box center [487, 41] width 65 height 13
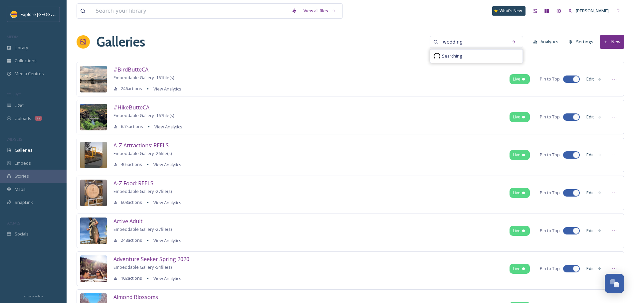
type input "wedding"
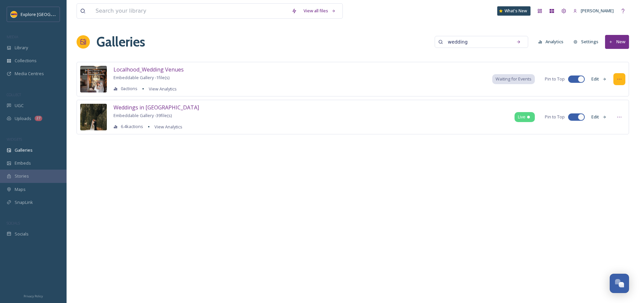
click at [617, 79] on icon at bounding box center [619, 79] width 5 height 5
click at [607, 96] on span "Edit Gallery" at bounding box center [603, 94] width 22 height 6
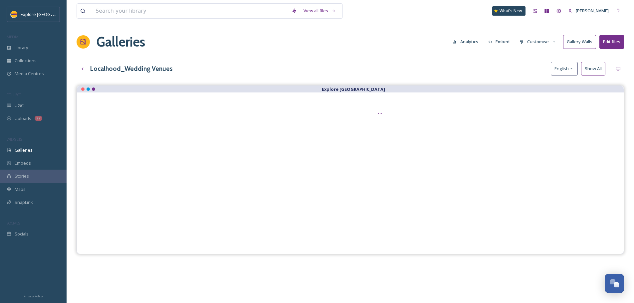
click at [542, 41] on button "Customise" at bounding box center [538, 41] width 44 height 13
click at [541, 107] on div "Template" at bounding box center [540, 109] width 46 height 13
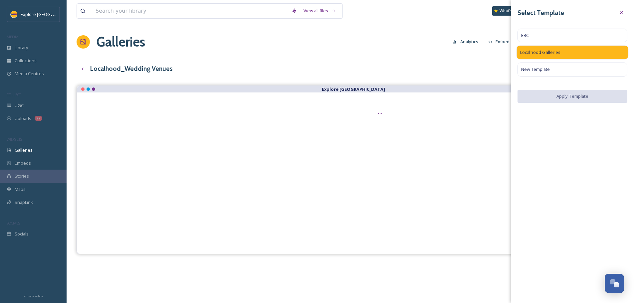
click at [576, 48] on div "Localhood Galleries" at bounding box center [573, 53] width 112 height 14
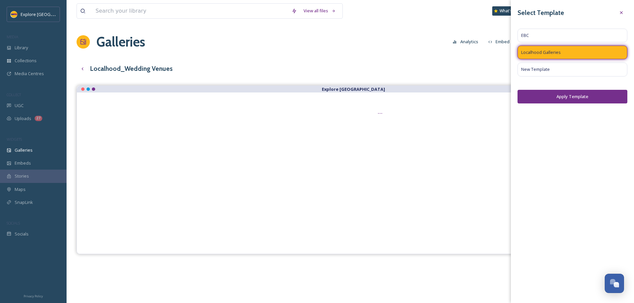
click at [591, 96] on button "Apply Template" at bounding box center [573, 97] width 110 height 14
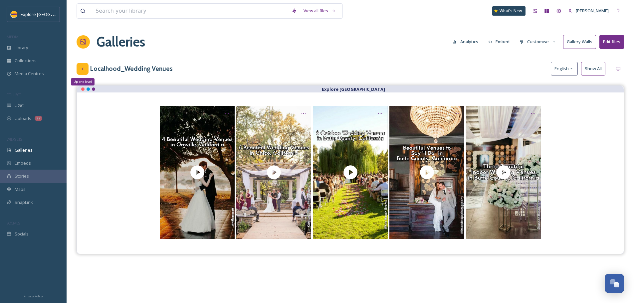
click at [84, 68] on icon at bounding box center [82, 68] width 5 height 5
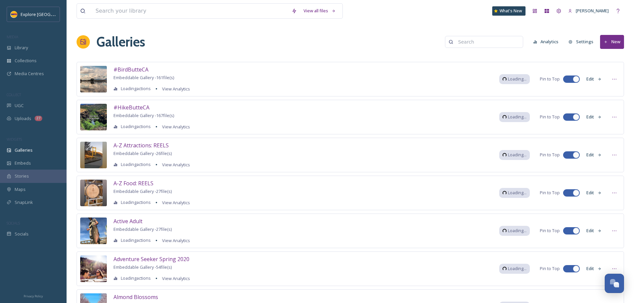
click at [464, 40] on input at bounding box center [487, 41] width 65 height 13
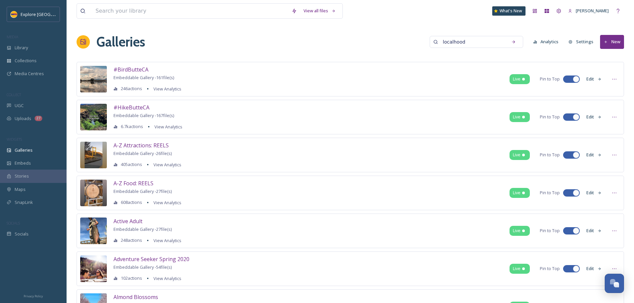
type input "localhood"
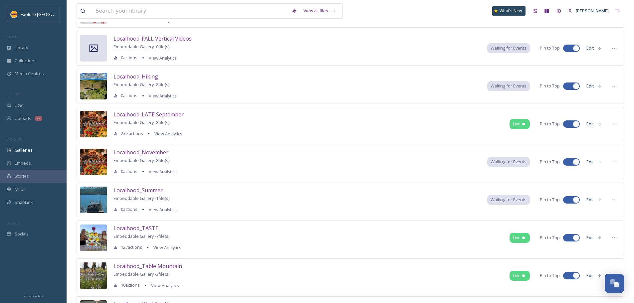
scroll to position [421, 0]
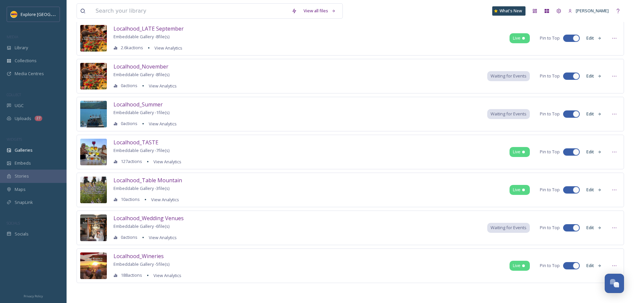
click at [595, 267] on button "Edit" at bounding box center [594, 265] width 22 height 13
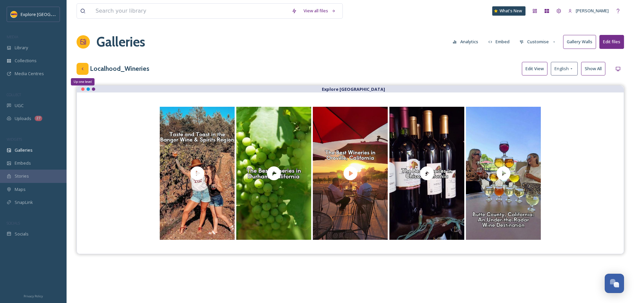
click at [80, 70] on div "Up one level" at bounding box center [83, 69] width 12 height 12
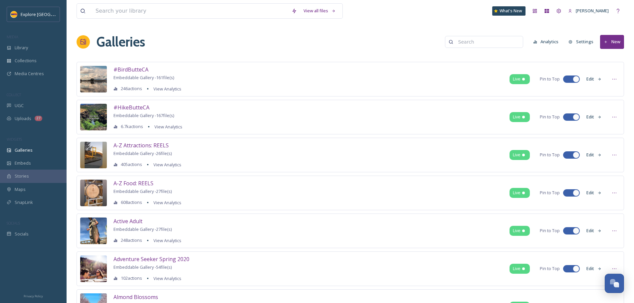
click at [488, 49] on div "Galleries Analytics Settings New" at bounding box center [351, 42] width 548 height 20
click at [485, 43] on input at bounding box center [487, 41] width 65 height 13
type input "localhood"
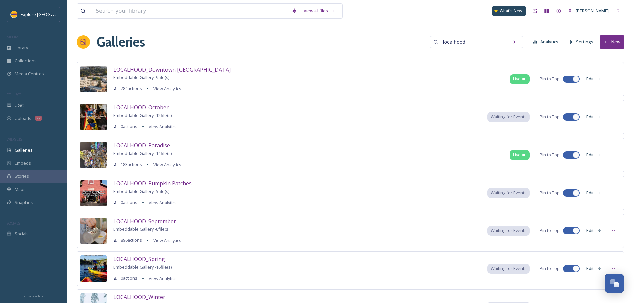
click at [595, 193] on button "Edit" at bounding box center [594, 192] width 22 height 13
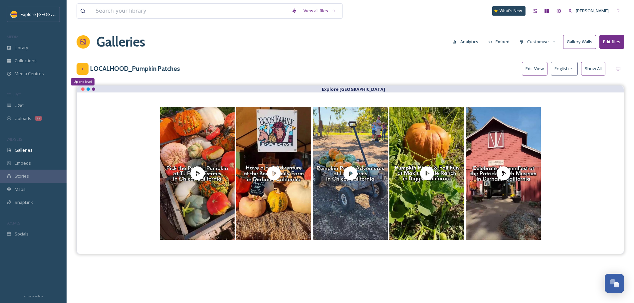
click at [83, 72] on div "Up one level" at bounding box center [83, 69] width 12 height 12
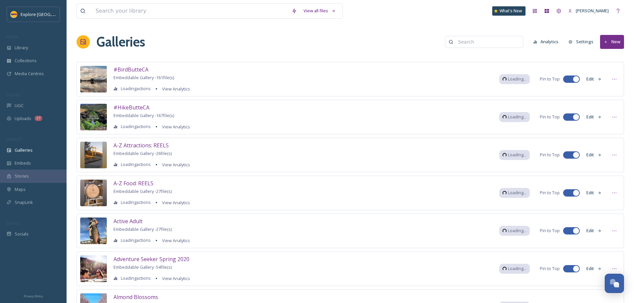
click at [471, 44] on input at bounding box center [487, 41] width 65 height 13
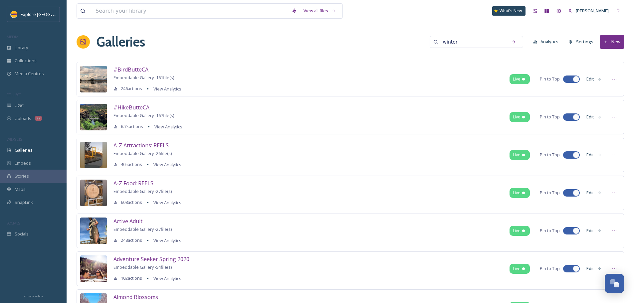
type input "winter"
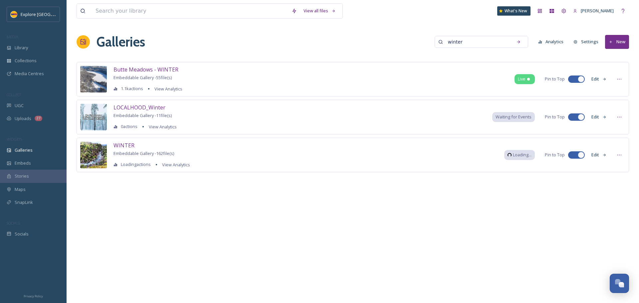
click at [601, 117] on button "Edit" at bounding box center [599, 117] width 22 height 13
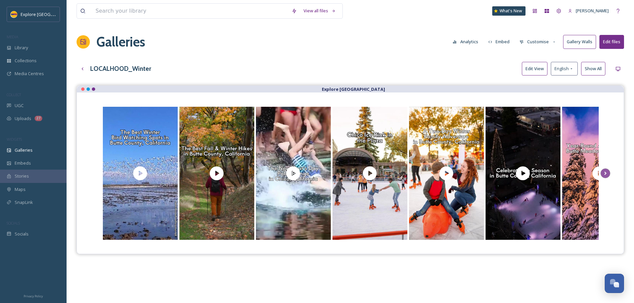
click at [531, 69] on button "Edit View" at bounding box center [535, 69] width 26 height 14
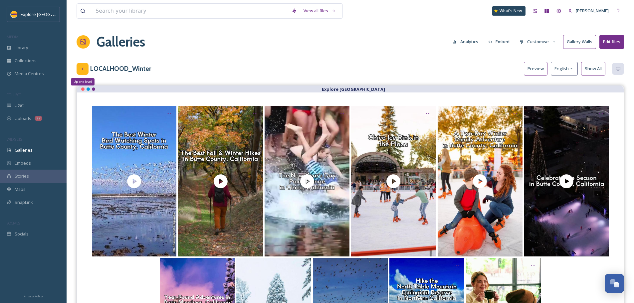
click at [86, 69] on div "Up one level" at bounding box center [83, 69] width 12 height 12
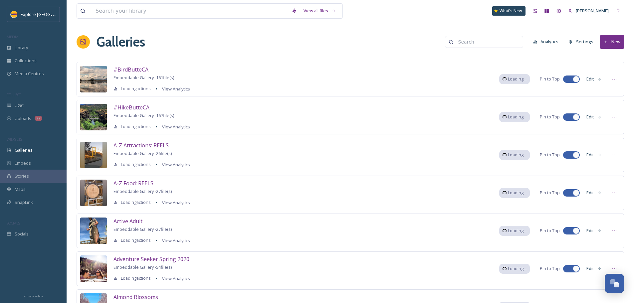
click at [478, 39] on input at bounding box center [487, 41] width 65 height 13
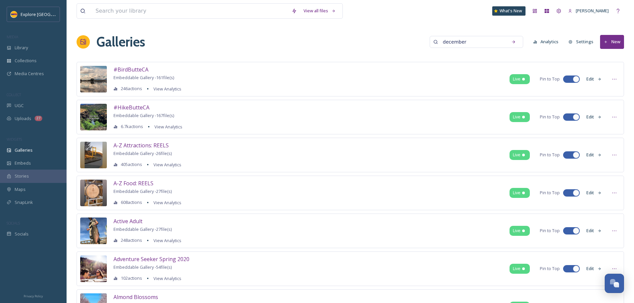
type input "december"
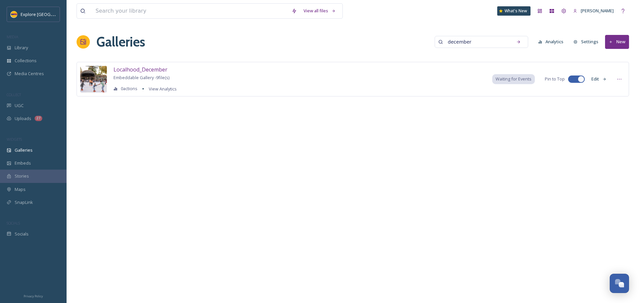
click at [602, 83] on button "Edit" at bounding box center [599, 79] width 22 height 13
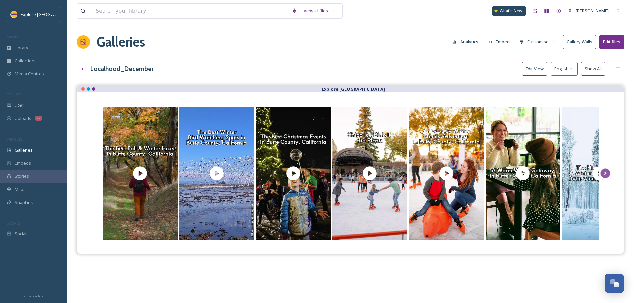
click at [529, 66] on button "Edit View" at bounding box center [535, 69] width 26 height 14
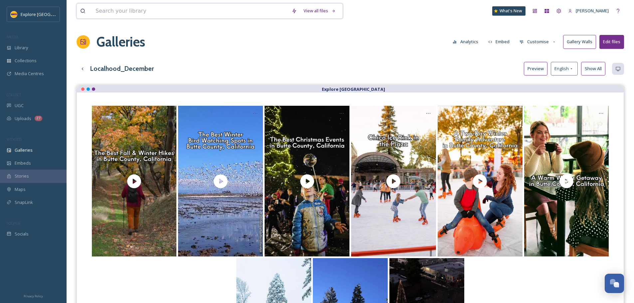
click at [117, 14] on input at bounding box center [190, 11] width 196 height 15
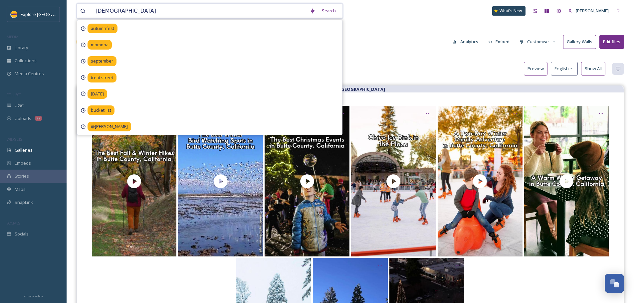
type input "christmas"
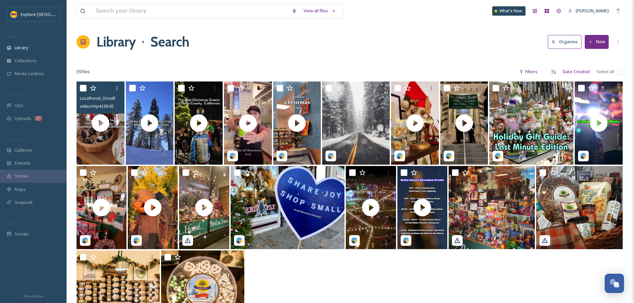
click at [84, 90] on input "checkbox" at bounding box center [83, 88] width 7 height 7
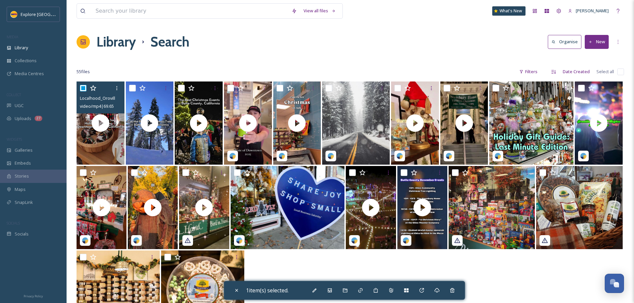
click at [84, 90] on input "checkbox" at bounding box center [83, 88] width 7 height 7
checkbox input "false"
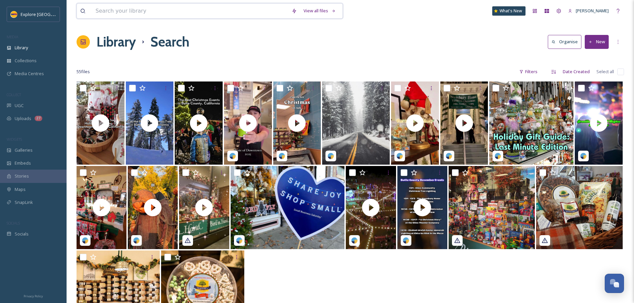
click at [130, 9] on input at bounding box center [190, 11] width 196 height 15
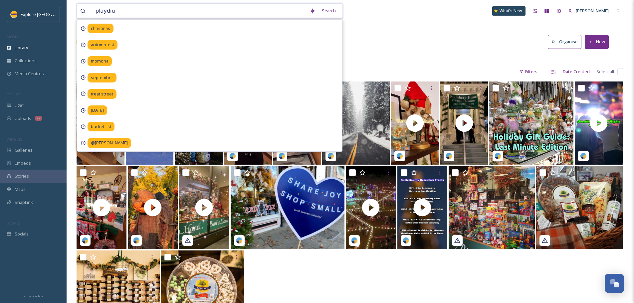
type input "playdium"
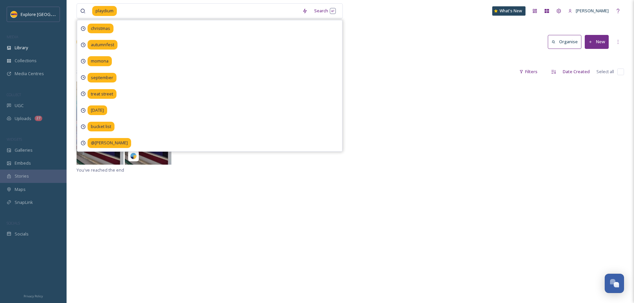
click at [375, 31] on div "playdium Search christmas autumnfest momona september treat street halloween bu…" at bounding box center [351, 192] width 568 height 385
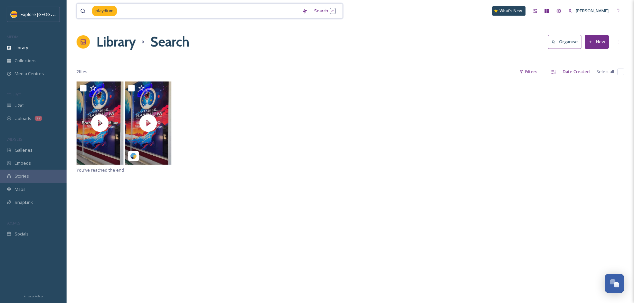
click at [123, 13] on input at bounding box center [208, 11] width 181 height 15
type input "p"
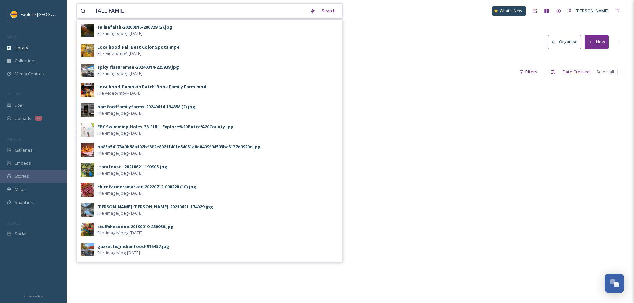
type input "fALL FAMILY"
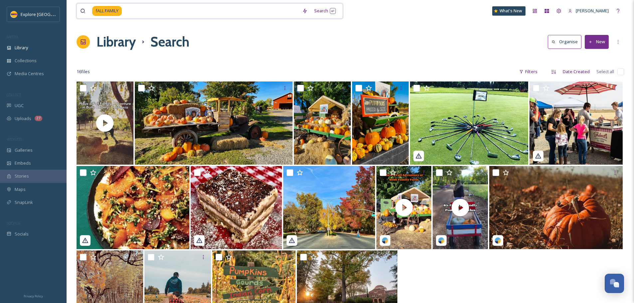
click at [139, 16] on input at bounding box center [211, 11] width 176 height 15
type input "fALL FA"
type input "FEATHER RIVER"
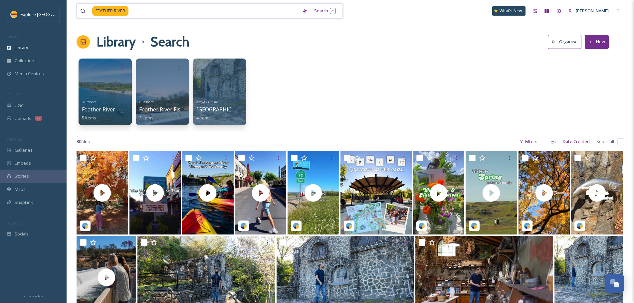
click at [154, 13] on input at bounding box center [214, 11] width 170 height 15
type input "FEATHER RI"
type input "PUMPKIN"
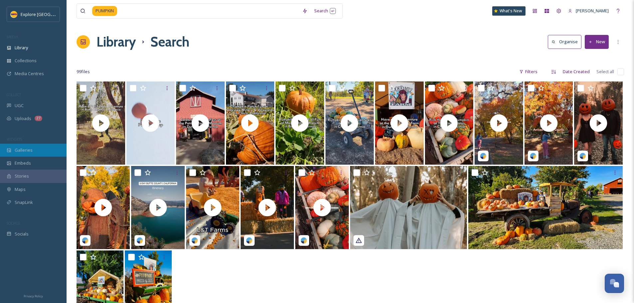
click at [17, 152] on span "Galleries" at bounding box center [24, 150] width 18 height 6
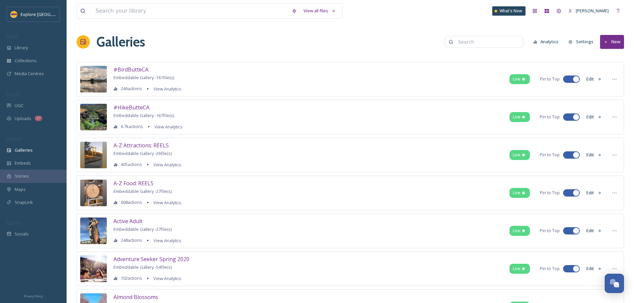
click at [469, 45] on input at bounding box center [487, 41] width 65 height 13
type input "WEDDING"
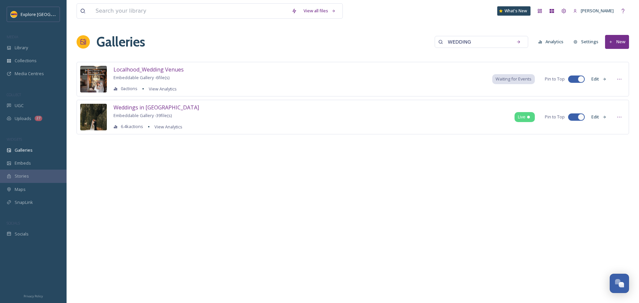
click at [599, 78] on button "Edit" at bounding box center [599, 79] width 22 height 13
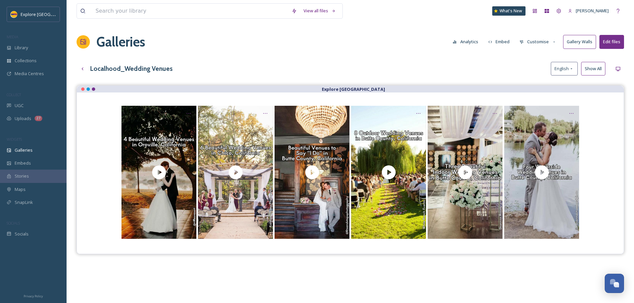
click at [502, 41] on button "Embed" at bounding box center [499, 41] width 28 height 13
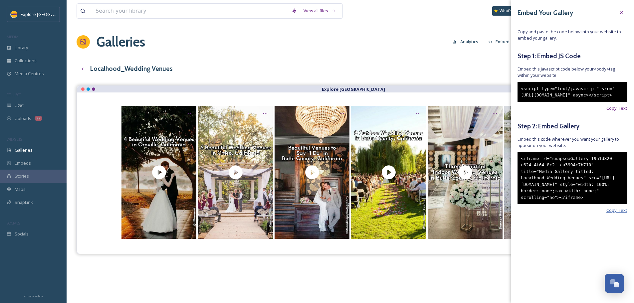
click at [615, 214] on span "Copy Text" at bounding box center [617, 210] width 21 height 6
drag, startPoint x: 259, startPoint y: 60, endPoint x: 266, endPoint y: 62, distance: 7.2
click at [259, 60] on div "View all files What's New Ashley Baer Galleries Analytics Embed Customise Galle…" at bounding box center [351, 199] width 568 height 399
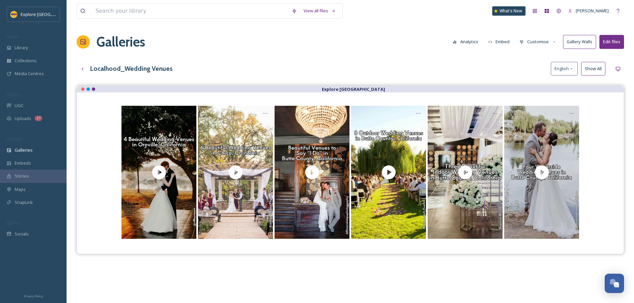
click at [535, 38] on button "Customise" at bounding box center [538, 41] width 44 height 13
click at [529, 59] on span "Layout" at bounding box center [526, 57] width 13 height 6
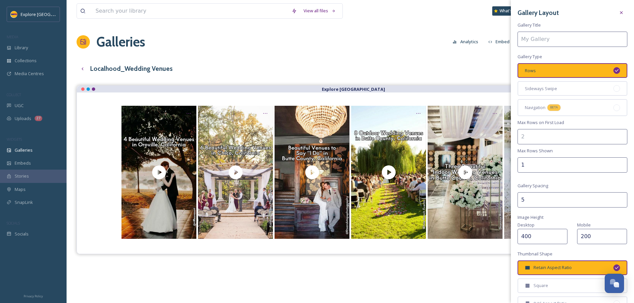
type input "Localhood_Wedding Venues"
type input "1"
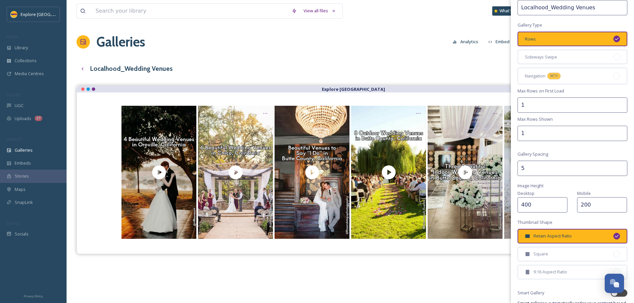
scroll to position [16, 0]
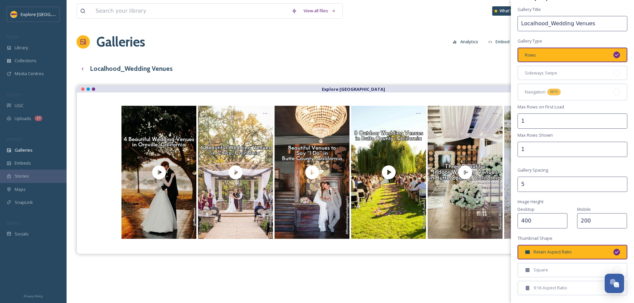
click at [364, 67] on div "Localhood_Wedding Venues English Show All" at bounding box center [351, 69] width 548 height 14
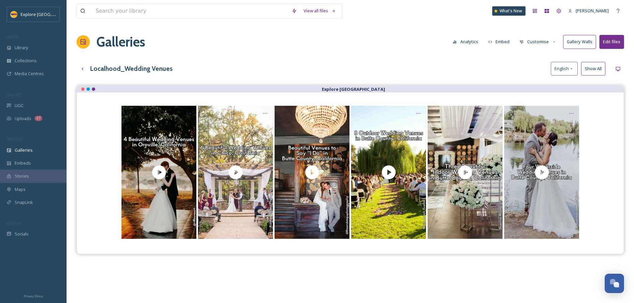
click at [543, 33] on div "Galleries Analytics Embed Customise Gallery Walls Edit files" at bounding box center [351, 42] width 548 height 20
click at [541, 36] on button "Customise" at bounding box center [538, 41] width 44 height 13
click at [537, 61] on div "Layout" at bounding box center [540, 57] width 46 height 13
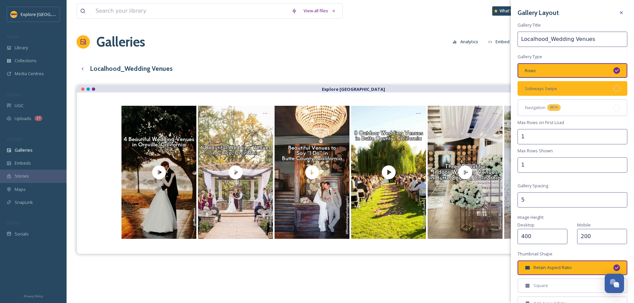
click at [597, 87] on div "Sideways Swipe" at bounding box center [573, 88] width 110 height 15
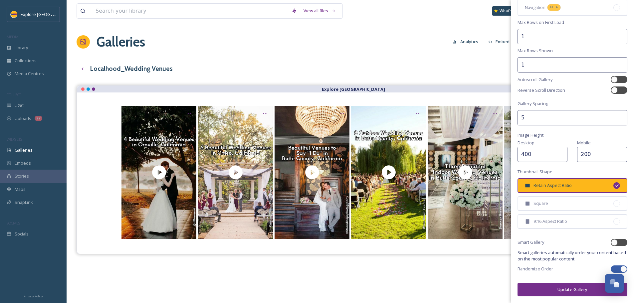
click at [570, 294] on button "Update Gallery" at bounding box center [573, 290] width 110 height 14
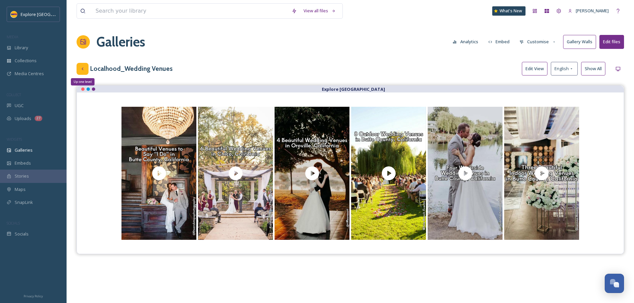
click at [85, 68] on icon at bounding box center [82, 68] width 5 height 5
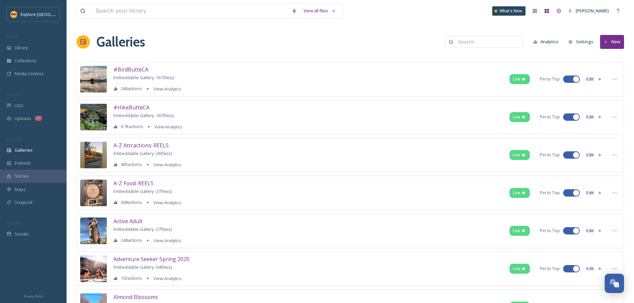
click at [569, 39] on button "Settings" at bounding box center [581, 41] width 32 height 13
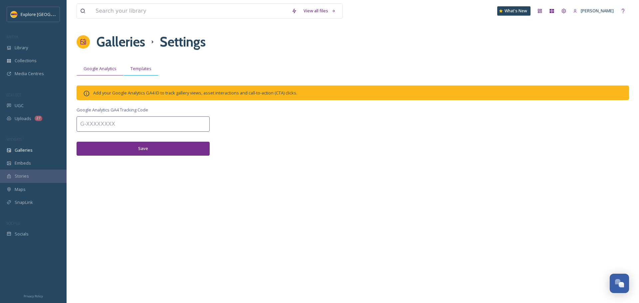
click at [140, 67] on span "Templates" at bounding box center [141, 69] width 21 height 6
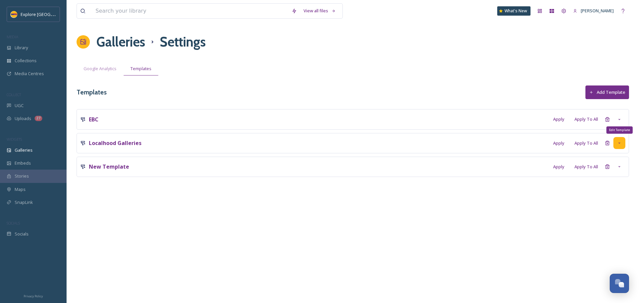
click at [621, 144] on icon at bounding box center [619, 143] width 5 height 5
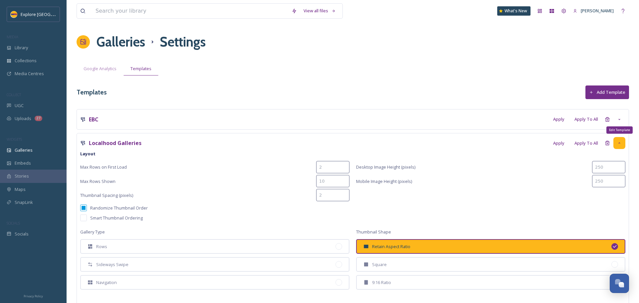
type input "1"
type input "400"
type input "1"
type input "200"
type input "5"
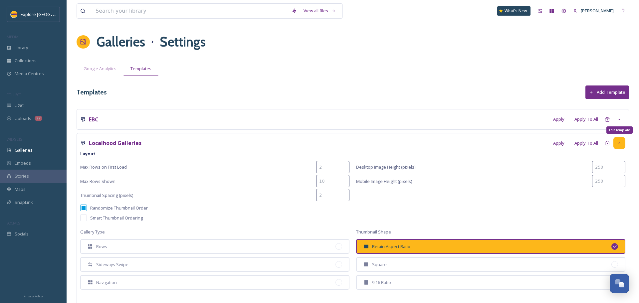
checkbox input "true"
type input "#752f8c"
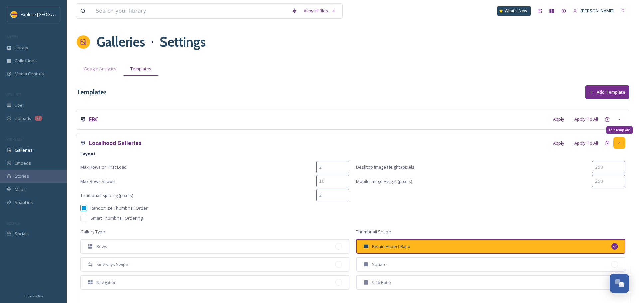
type input "#fdb71a"
type input "#ffffff"
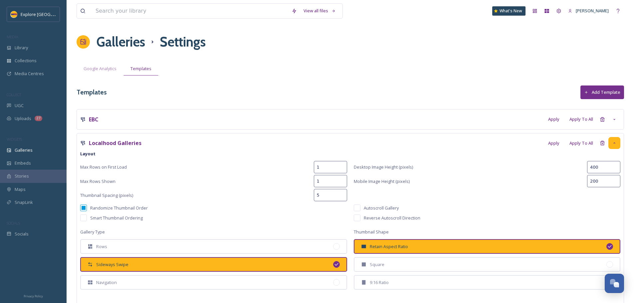
click at [402, 59] on div "View all files What's New Ashley Baer Galleries Settings Google Analytics Templ…" at bounding box center [351, 252] width 568 height 504
click at [112, 39] on h1 "Galleries" at bounding box center [121, 42] width 49 height 20
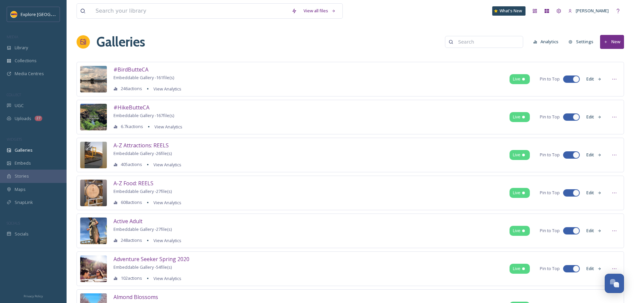
click at [471, 42] on input at bounding box center [487, 41] width 65 height 13
type input "hiking"
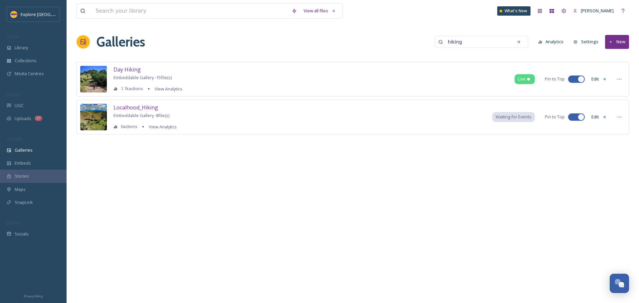
click at [595, 118] on button "Edit" at bounding box center [599, 117] width 22 height 13
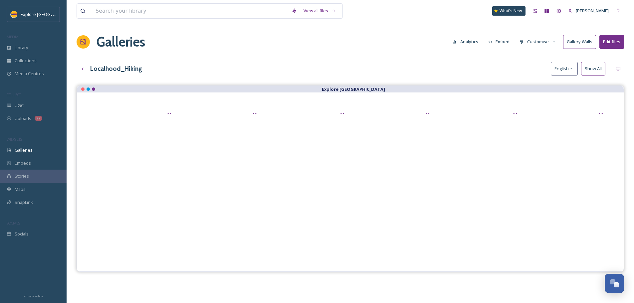
click at [596, 69] on button "Show All" at bounding box center [593, 69] width 24 height 14
click at [547, 42] on button "Customise" at bounding box center [538, 41] width 44 height 13
click at [534, 112] on span "Template" at bounding box center [529, 109] width 19 height 6
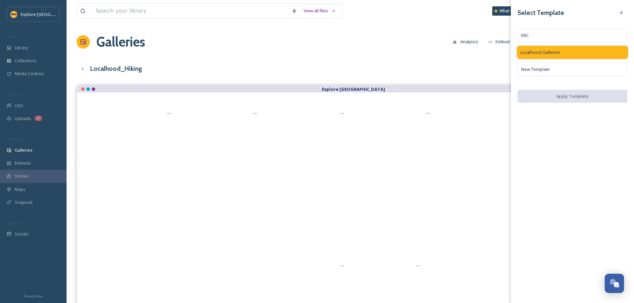
click at [563, 57] on div "Localhood Galleries" at bounding box center [573, 53] width 112 height 14
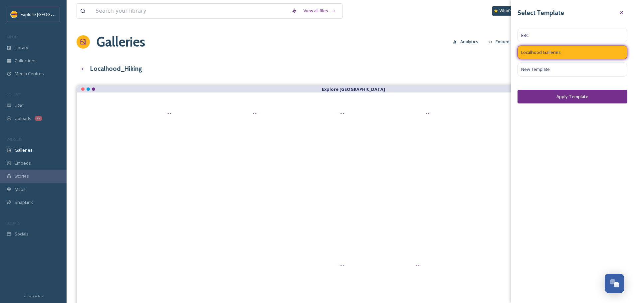
click at [584, 98] on button "Apply Template" at bounding box center [573, 97] width 110 height 14
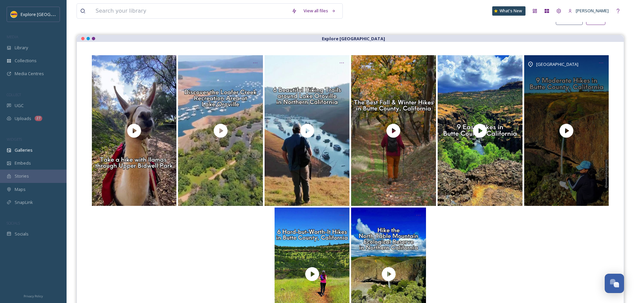
scroll to position [67, 0]
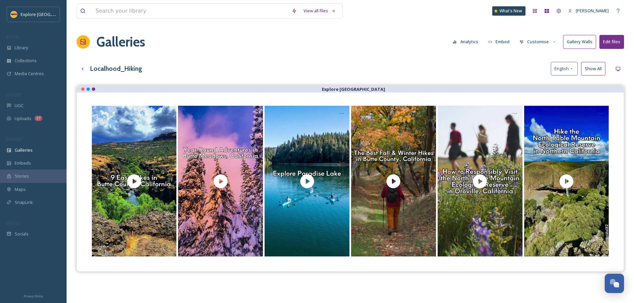
click at [606, 45] on button "Edit files" at bounding box center [612, 42] width 25 height 14
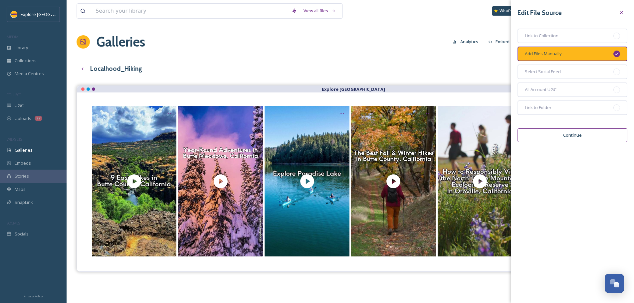
click at [458, 70] on div "Localhood_Hiking English Show All" at bounding box center [351, 69] width 548 height 14
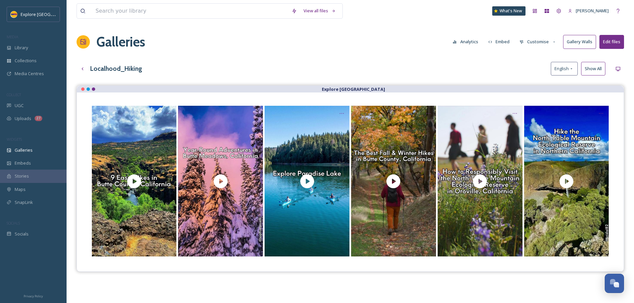
click at [539, 43] on button "Customise" at bounding box center [538, 41] width 44 height 13
click at [531, 110] on span "Template" at bounding box center [529, 109] width 19 height 6
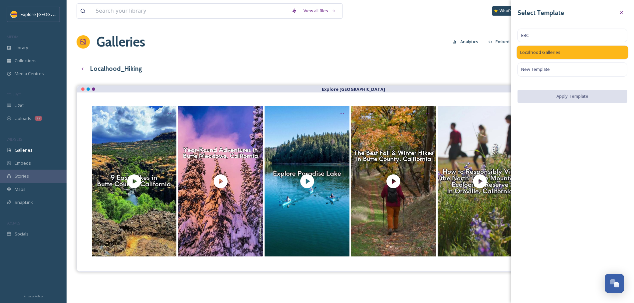
click at [608, 53] on div "Localhood Galleries" at bounding box center [573, 53] width 112 height 14
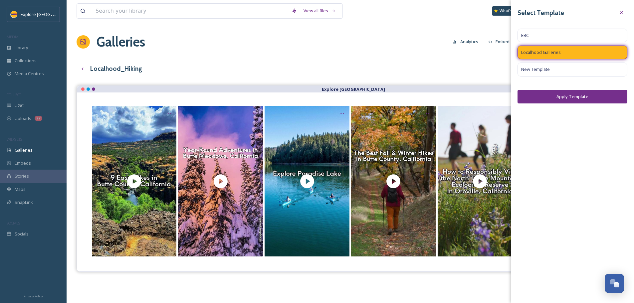
click at [558, 99] on button "Apply Template" at bounding box center [573, 97] width 110 height 14
